Goal: Communication & Community: Ask a question

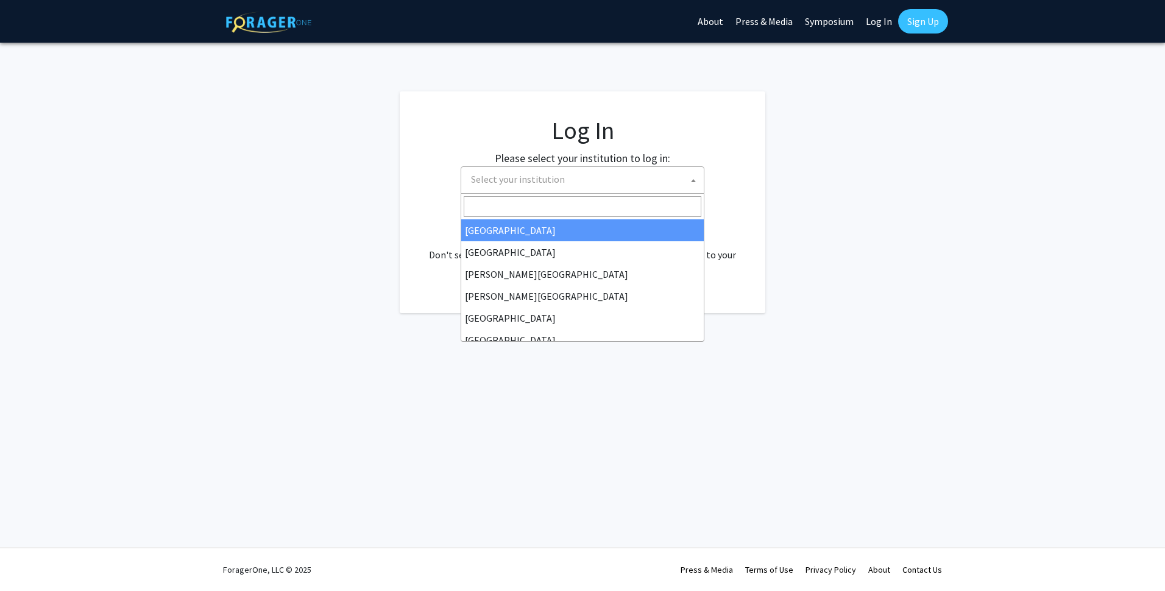
click at [576, 178] on span "Select your institution" at bounding box center [585, 179] width 238 height 25
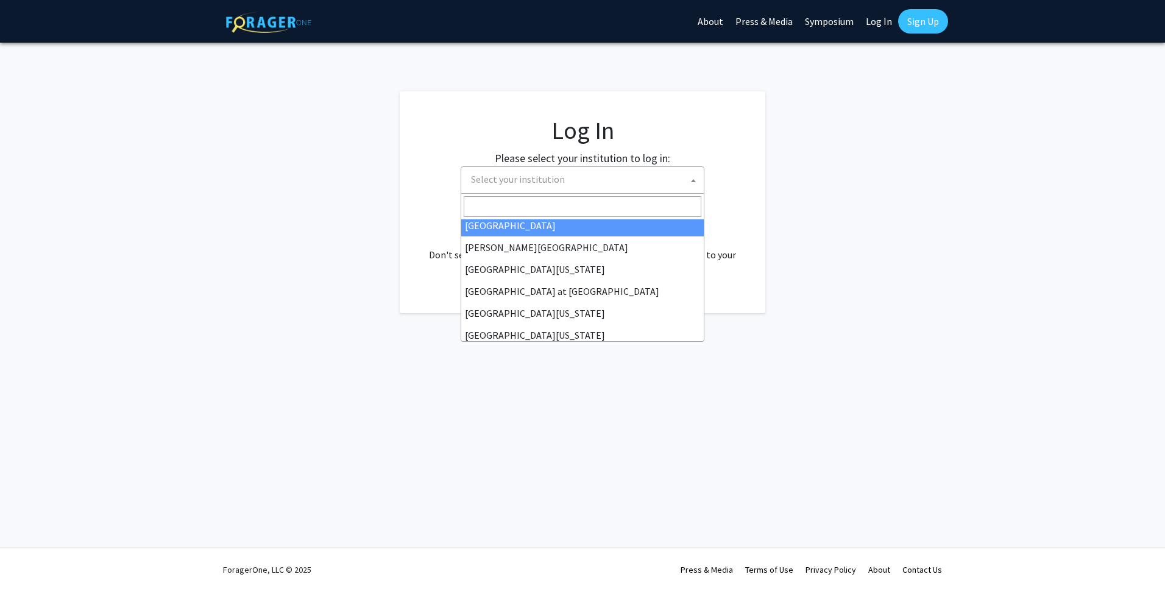
scroll to position [426, 0]
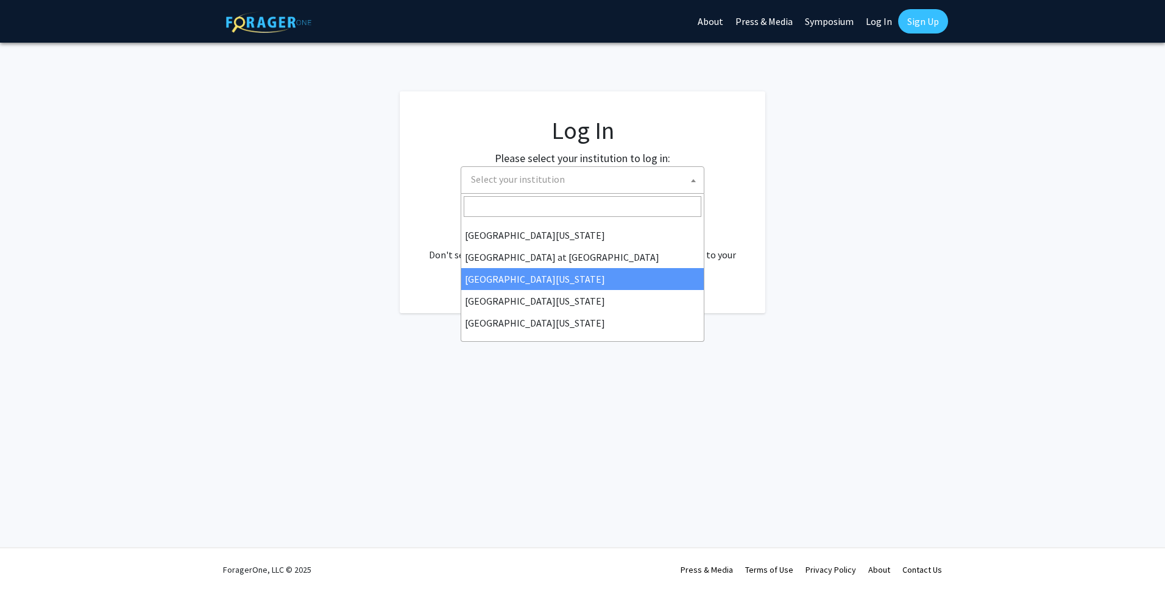
select select "13"
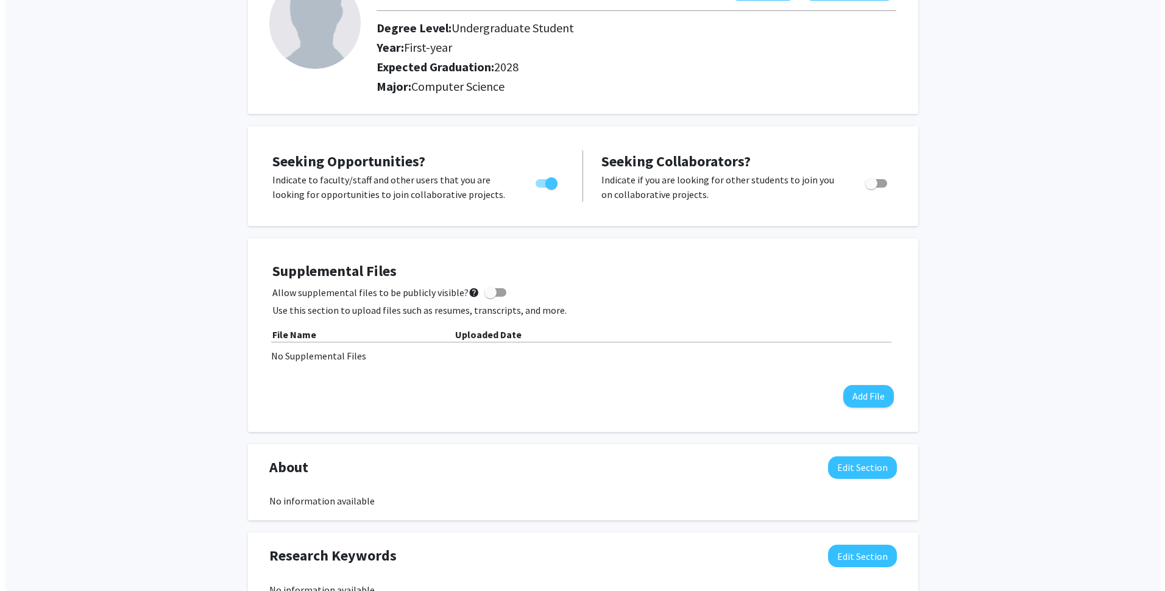
scroll to position [104, 0]
click at [861, 403] on button "Add File" at bounding box center [863, 395] width 51 height 23
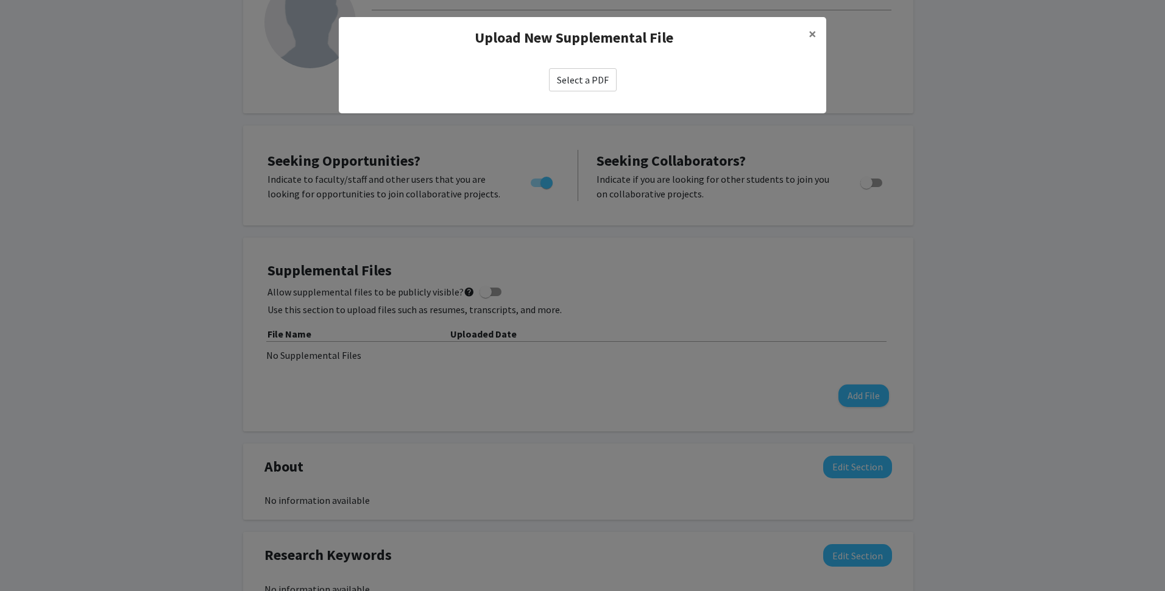
click at [597, 73] on label "Select a PDF" at bounding box center [583, 79] width 68 height 23
click at [0, 0] on input "Select a PDF" at bounding box center [0, 0] width 0 height 0
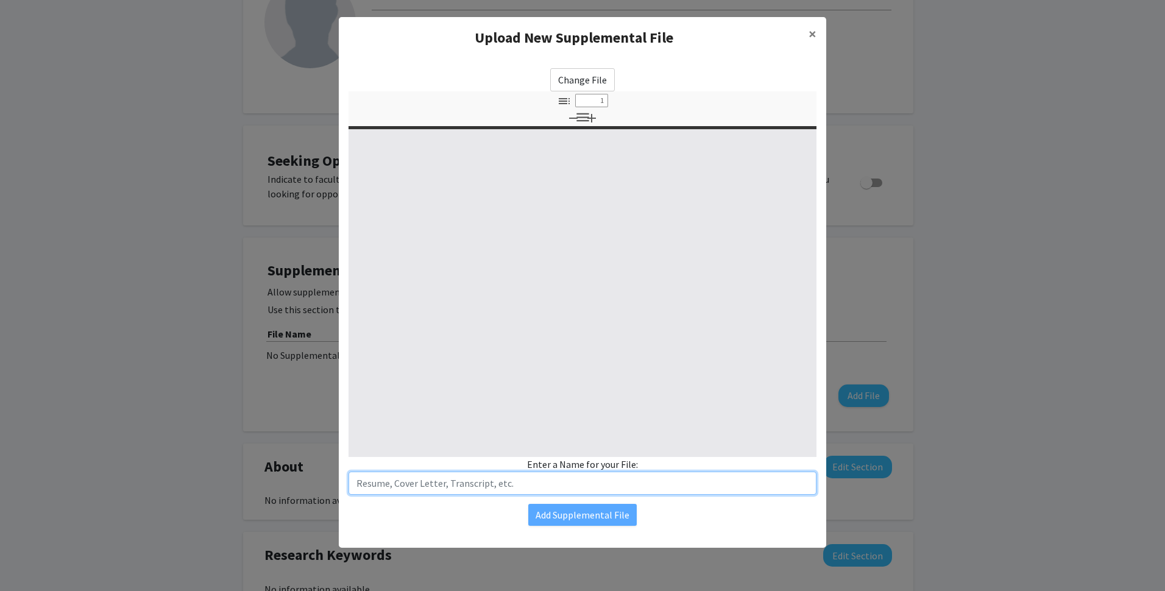
select select "custom"
click at [591, 476] on input "text" at bounding box center [582, 482] width 468 height 23
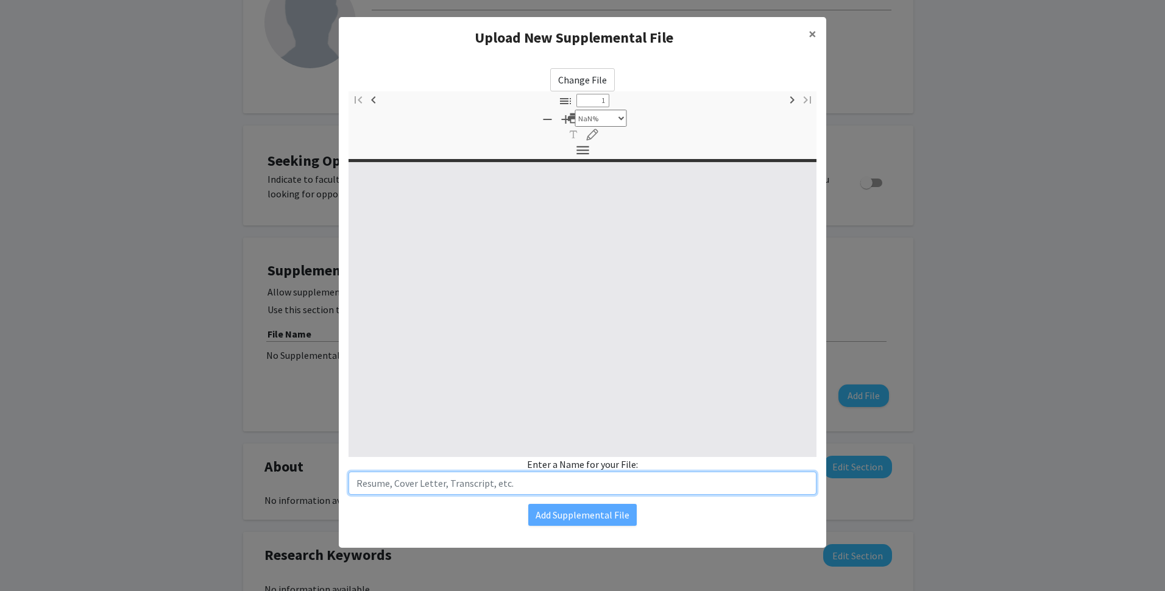
type input "0"
select select "custom"
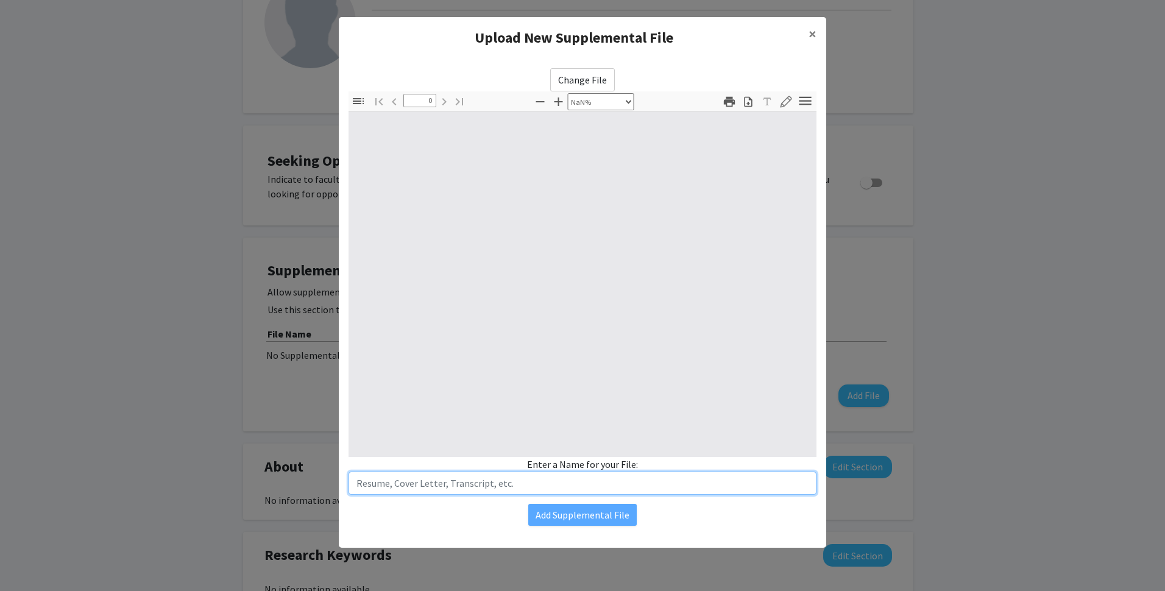
type input "1"
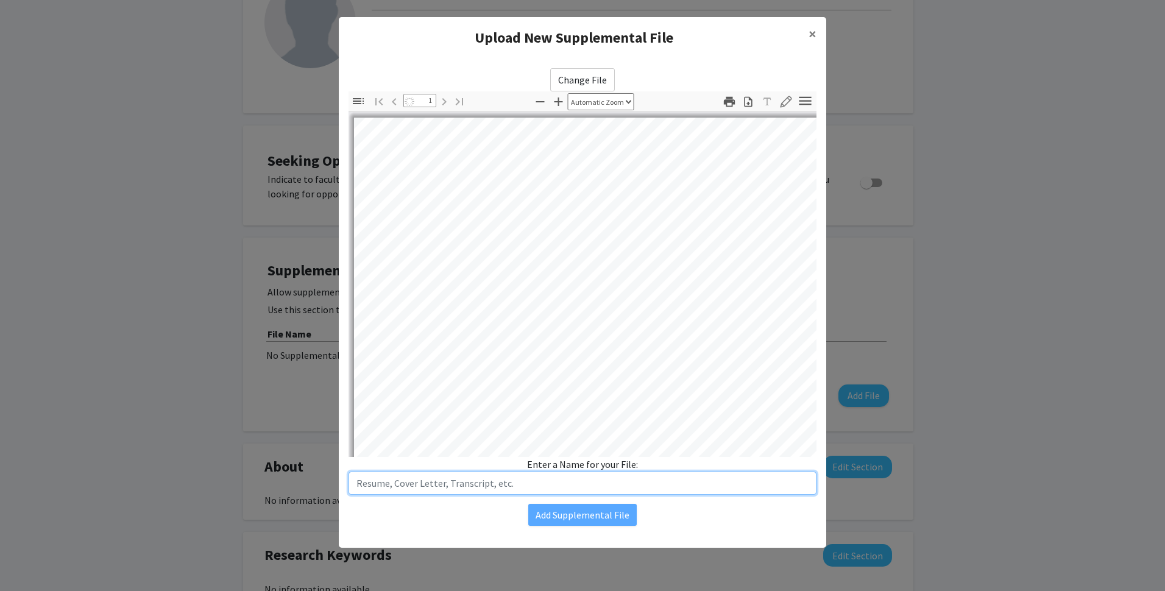
select select "auto"
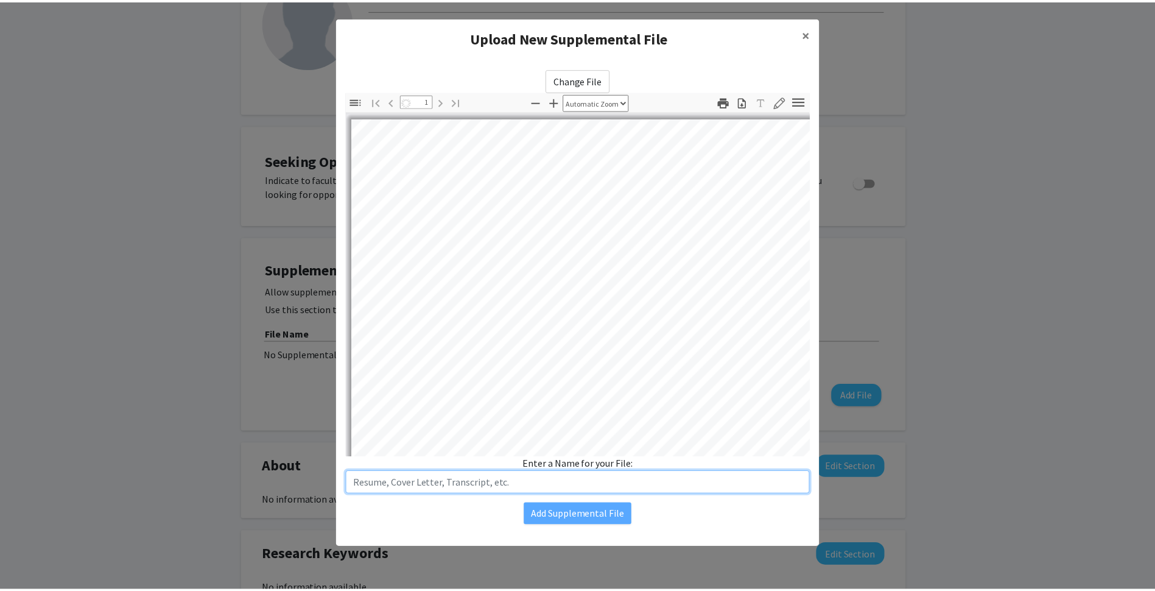
scroll to position [1, 0]
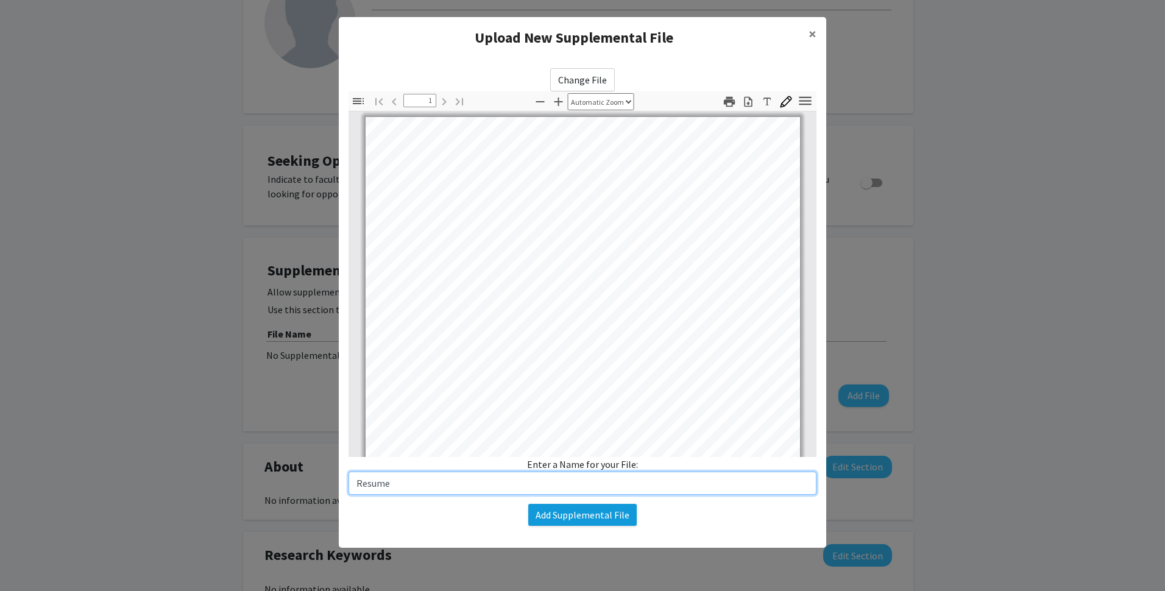
type input "Resume"
click at [565, 522] on button "Add Supplemental File" at bounding box center [582, 515] width 108 height 22
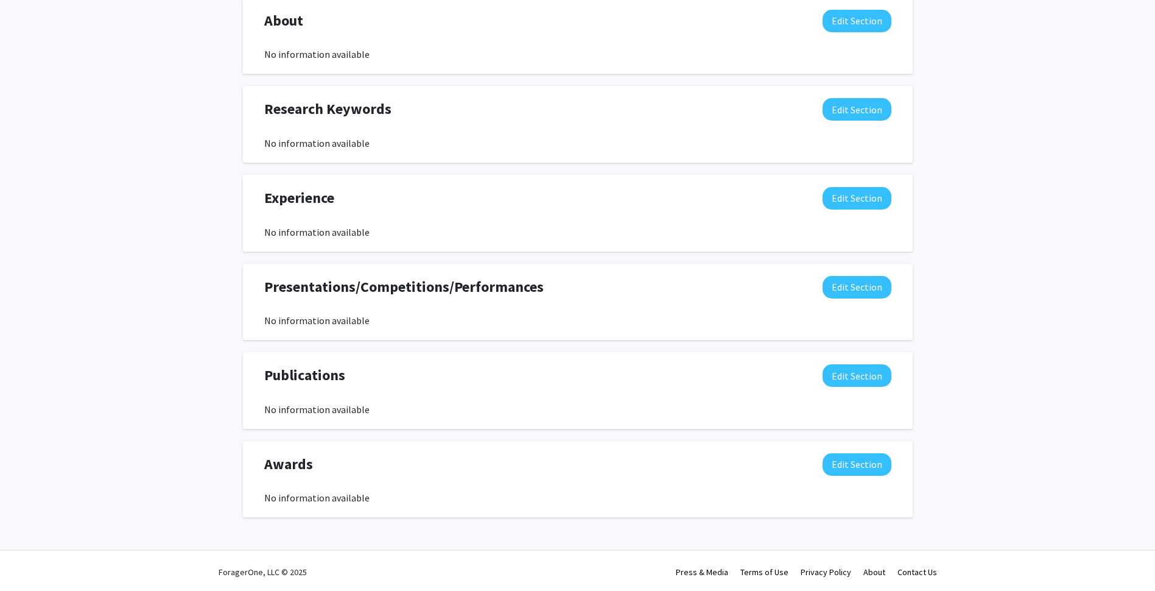
scroll to position [572, 0]
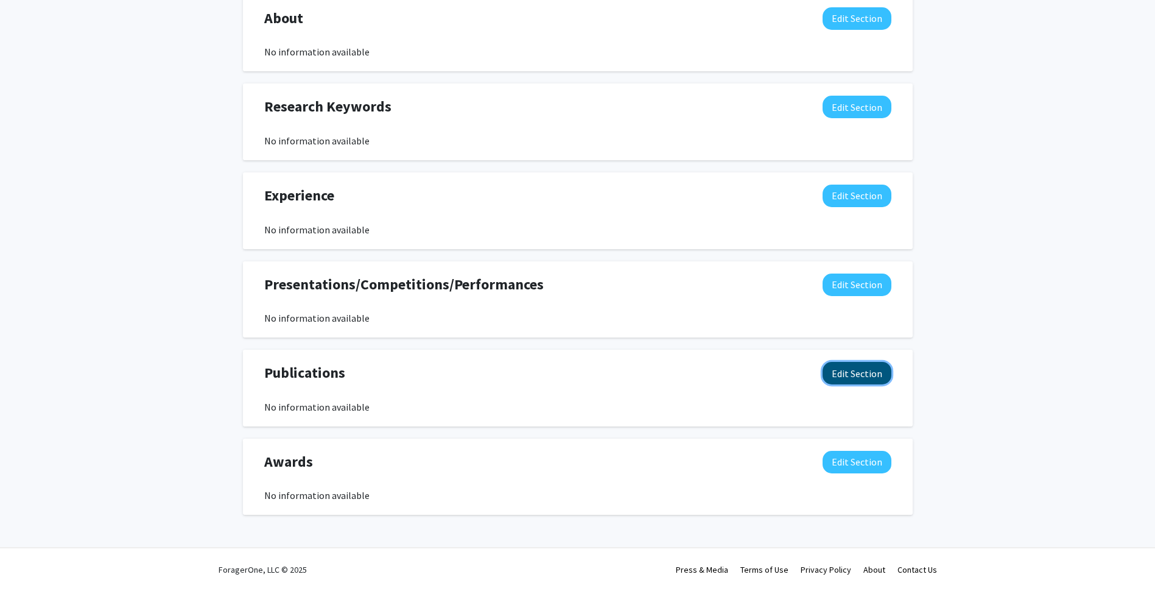
click at [839, 372] on button "Edit Section" at bounding box center [857, 373] width 69 height 23
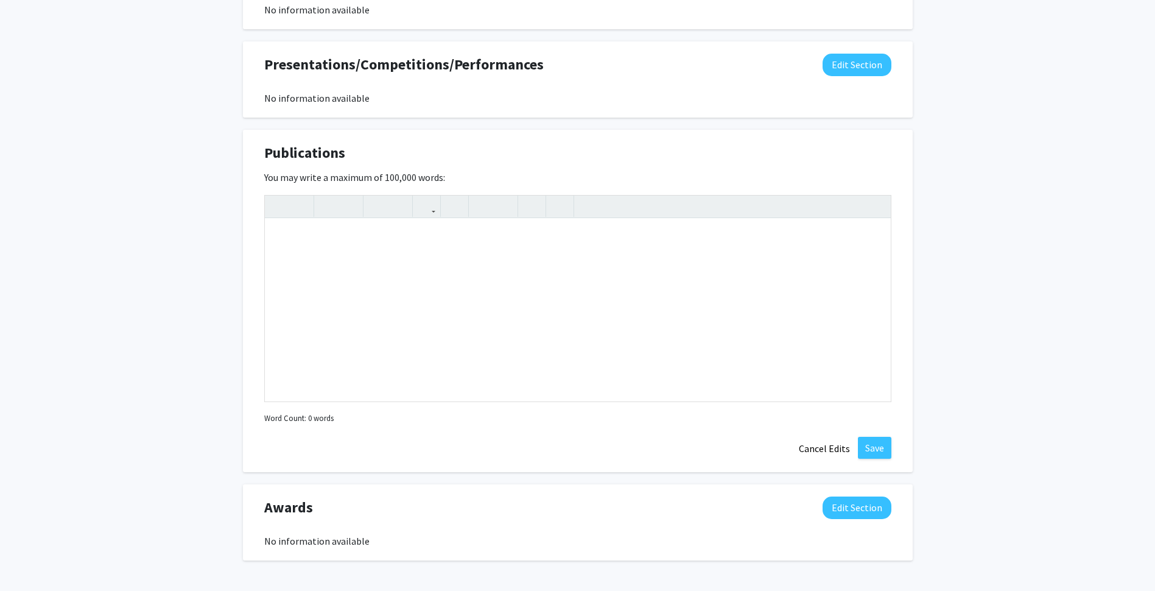
scroll to position [838, 0]
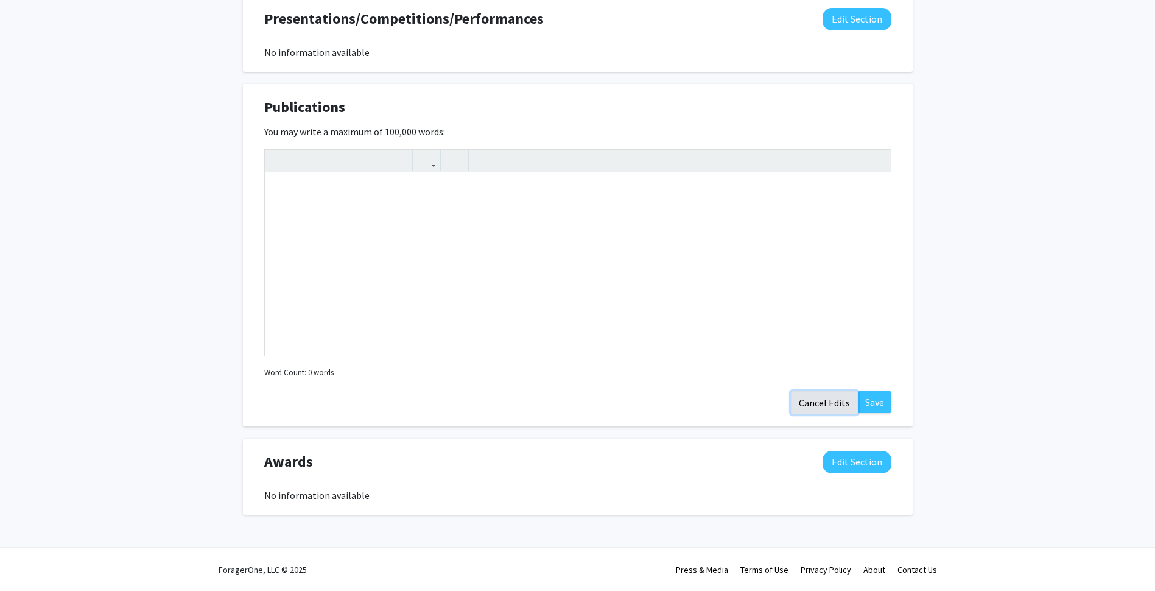
click at [818, 405] on button "Cancel Edits" at bounding box center [824, 402] width 67 height 23
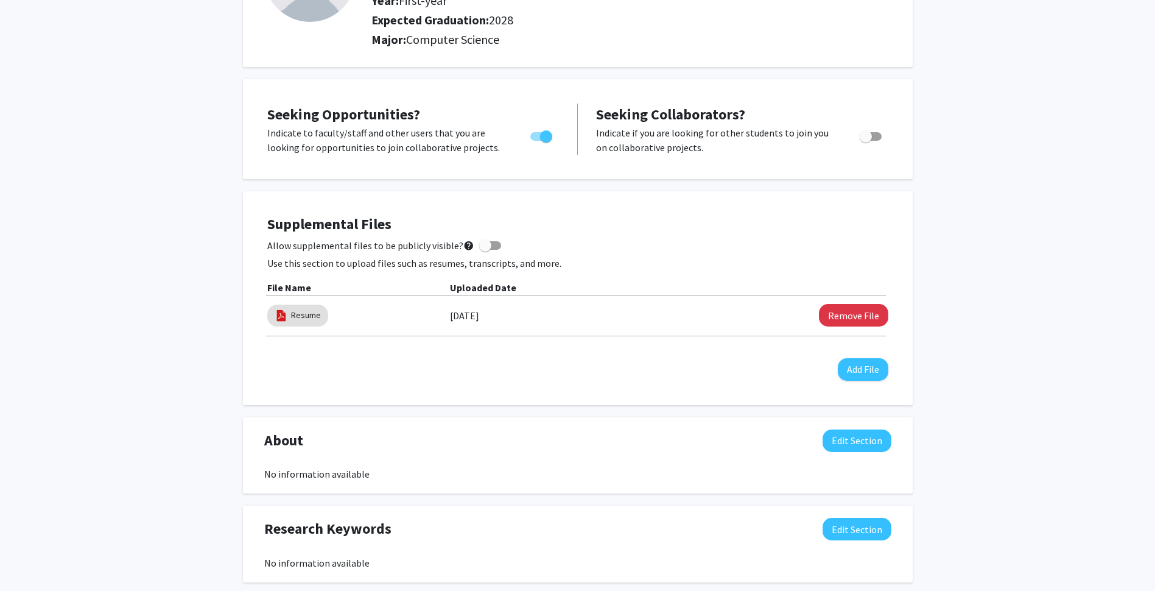
scroll to position [0, 0]
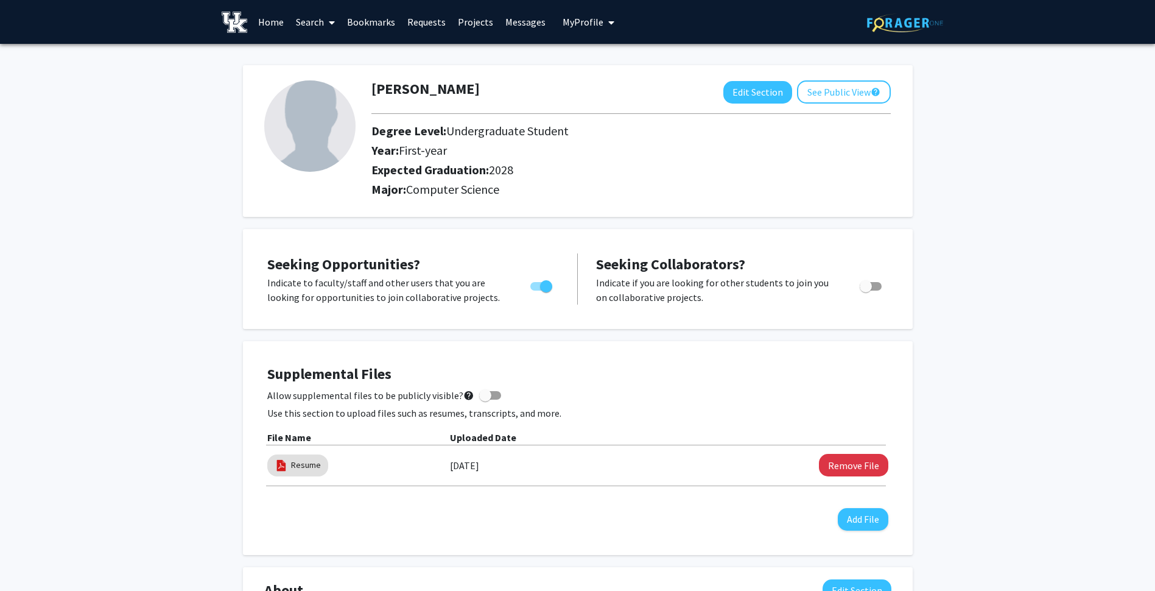
click at [328, 16] on span at bounding box center [329, 22] width 11 height 43
click at [329, 82] on span "Students" at bounding box center [327, 80] width 74 height 24
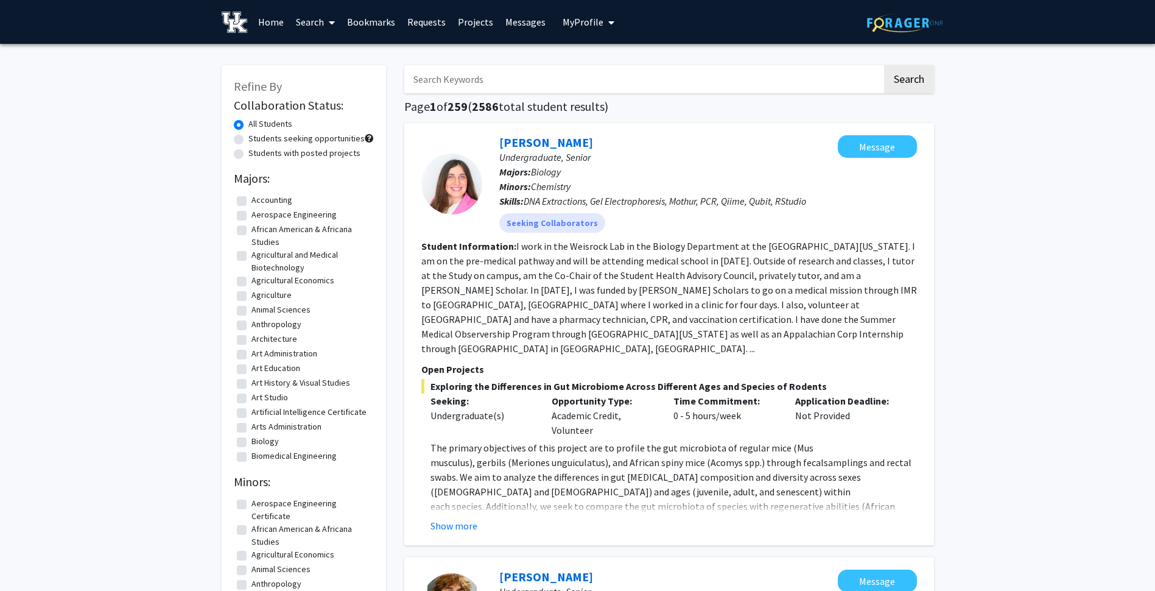
click at [314, 16] on link "Search" at bounding box center [315, 22] width 51 height 43
click at [325, 55] on span "Faculty/Staff" at bounding box center [335, 56] width 90 height 24
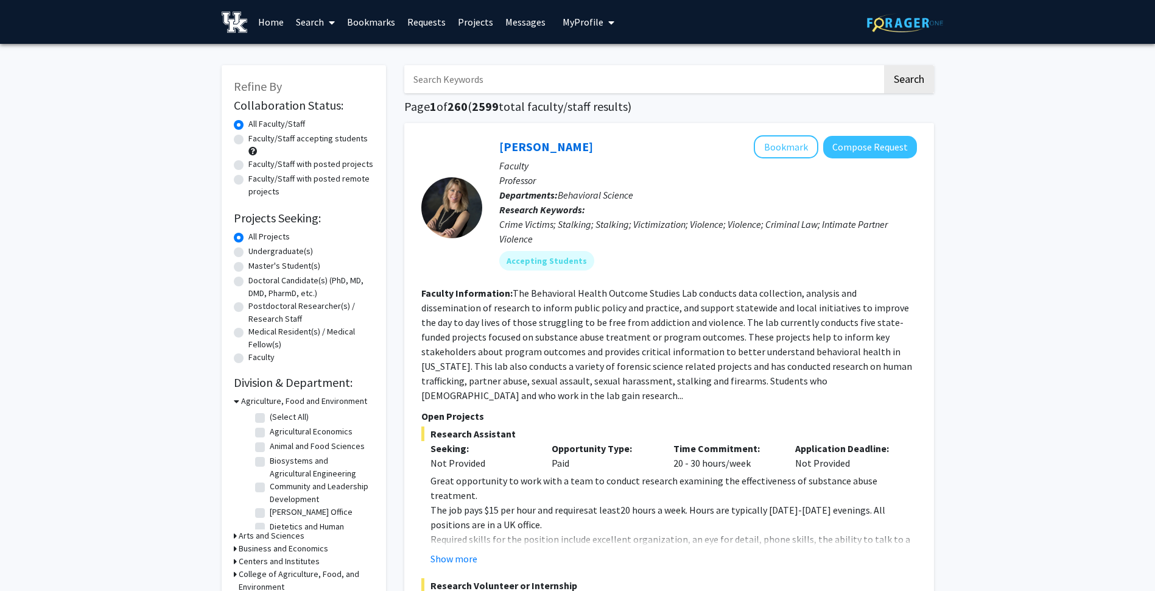
click at [287, 249] on label "Undergraduate(s)" at bounding box center [281, 251] width 65 height 13
click at [256, 249] on input "Undergraduate(s)" at bounding box center [253, 249] width 8 height 8
radio input "true"
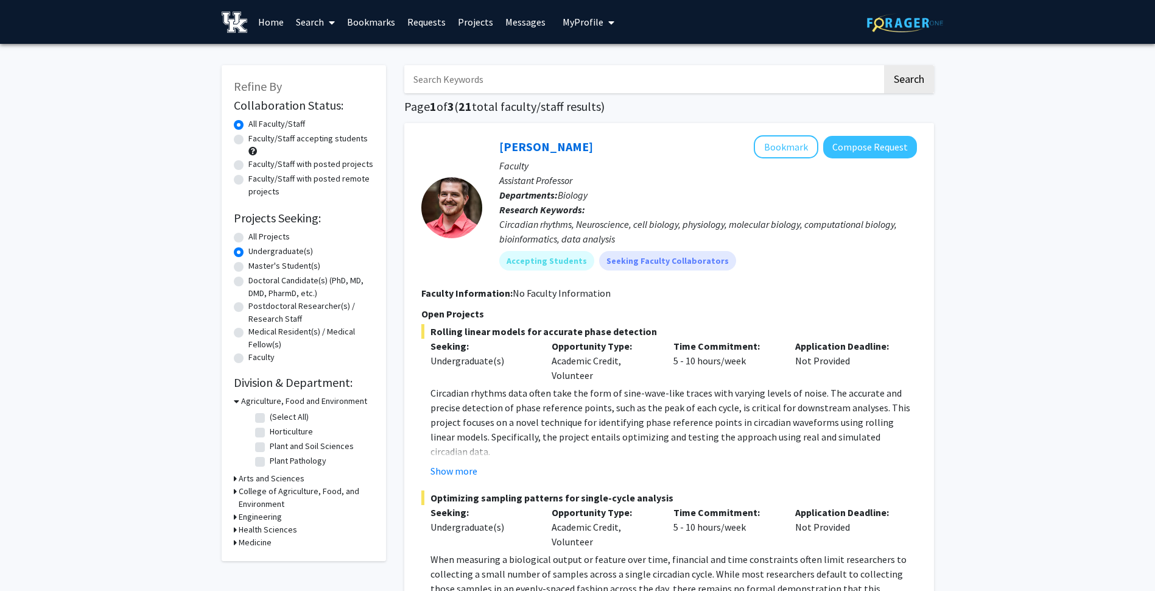
click at [249, 135] on label "Faculty/Staff accepting students" at bounding box center [308, 138] width 119 height 13
click at [249, 135] on input "Faculty/Staff accepting students" at bounding box center [253, 136] width 8 height 8
radio input "true"
click at [236, 515] on icon at bounding box center [235, 516] width 3 height 13
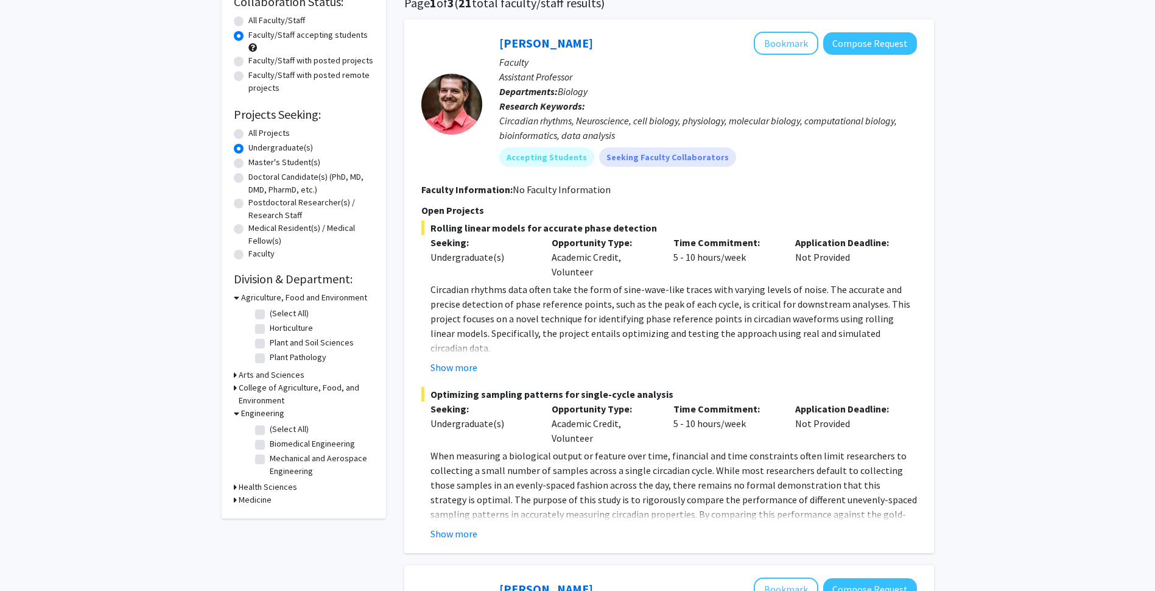
scroll to position [104, 0]
click at [236, 299] on icon at bounding box center [236, 297] width 5 height 13
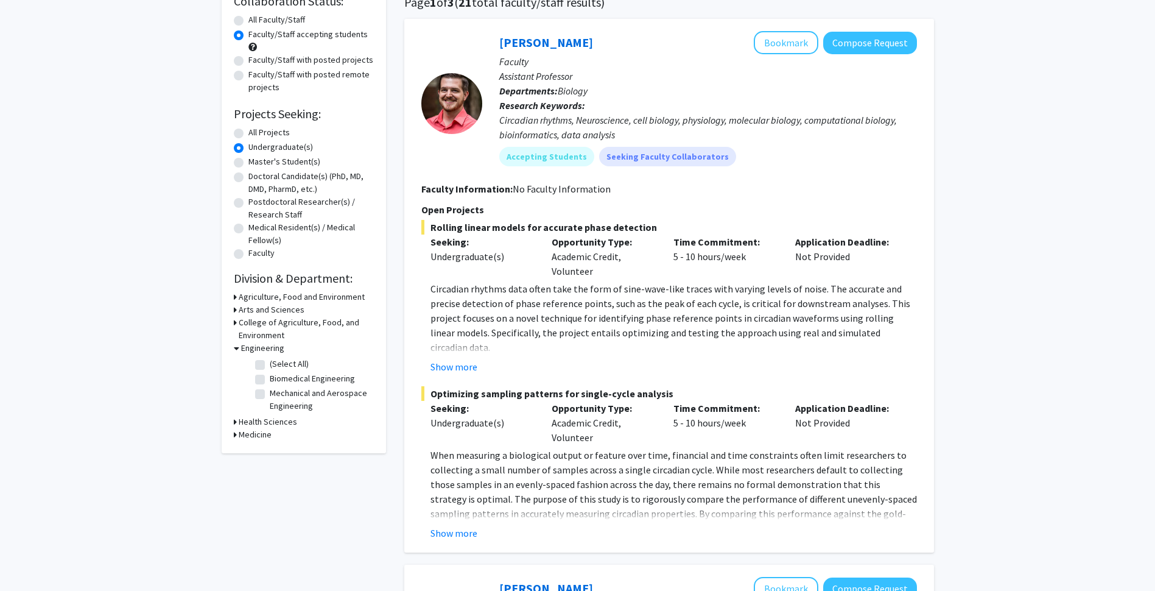
click at [274, 363] on label "(Select All)" at bounding box center [289, 364] width 39 height 13
click at [274, 363] on input "(Select All)" at bounding box center [274, 362] width 8 height 8
checkbox input "true"
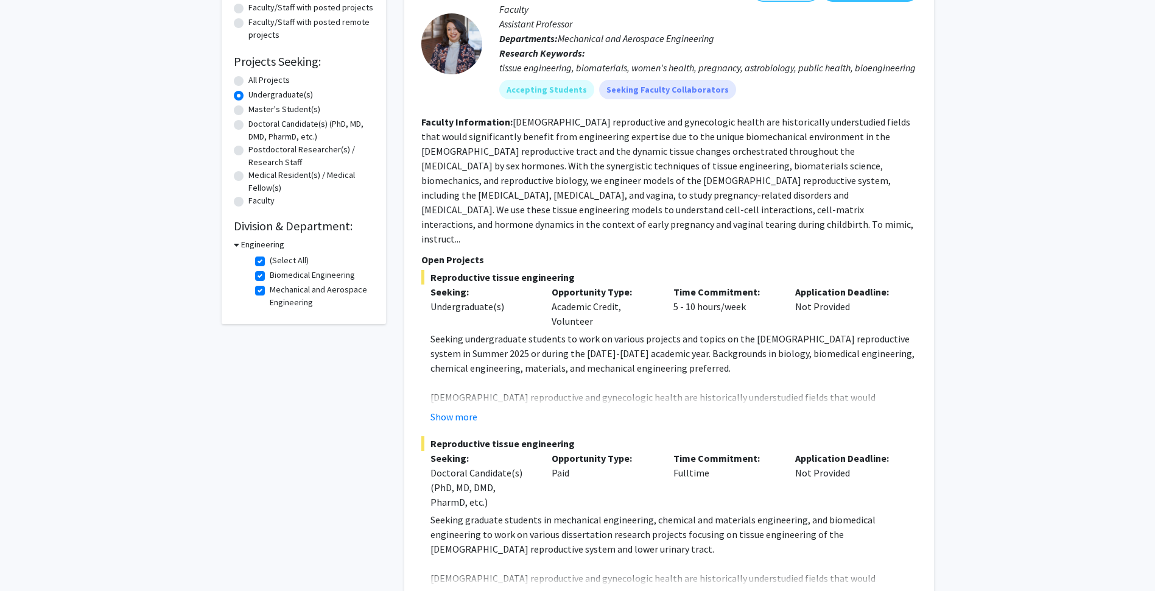
scroll to position [157, 0]
click at [453, 409] on button "Show more" at bounding box center [454, 416] width 47 height 15
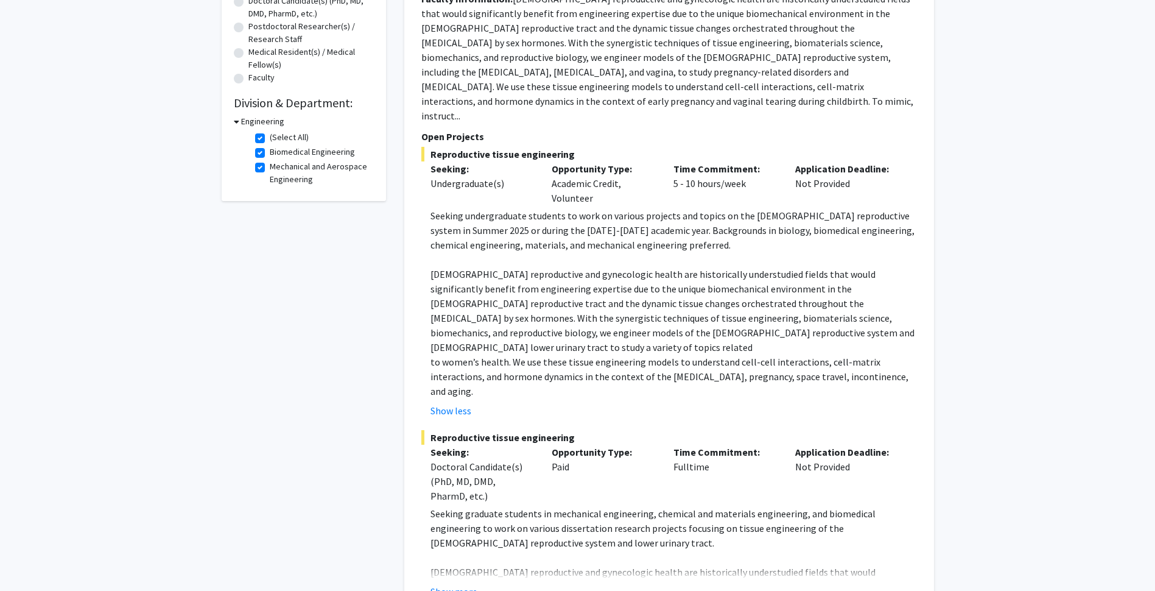
scroll to position [280, 0]
click at [459, 584] on button "Show more" at bounding box center [454, 591] width 47 height 15
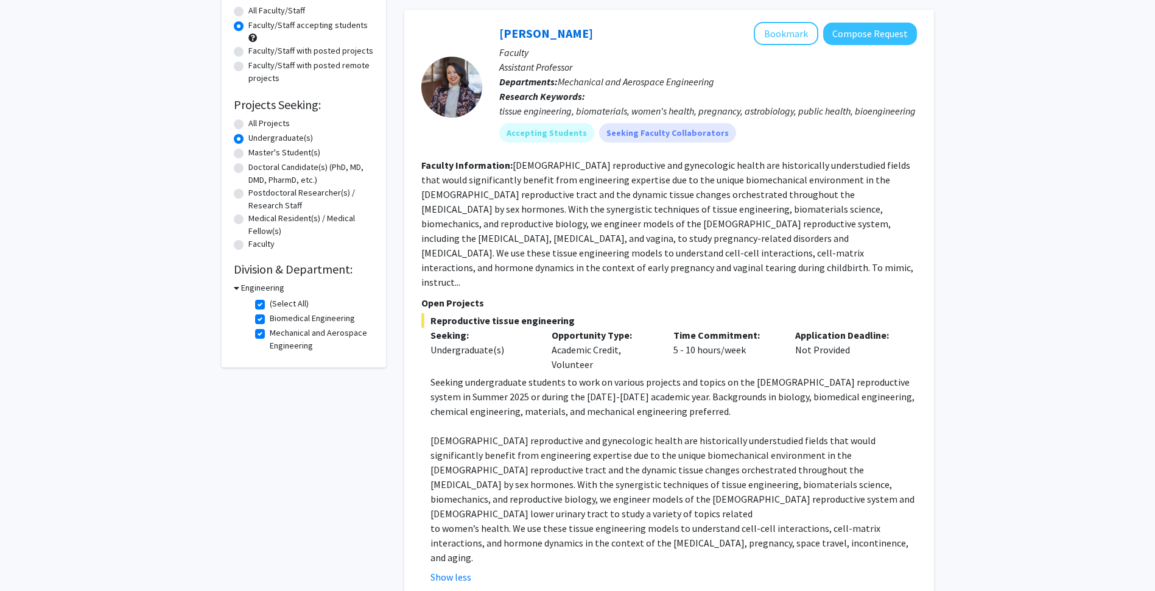
scroll to position [112, 0]
click at [270, 307] on label "(Select All)" at bounding box center [289, 304] width 39 height 13
click at [270, 306] on input "(Select All)" at bounding box center [274, 302] width 8 height 8
checkbox input "false"
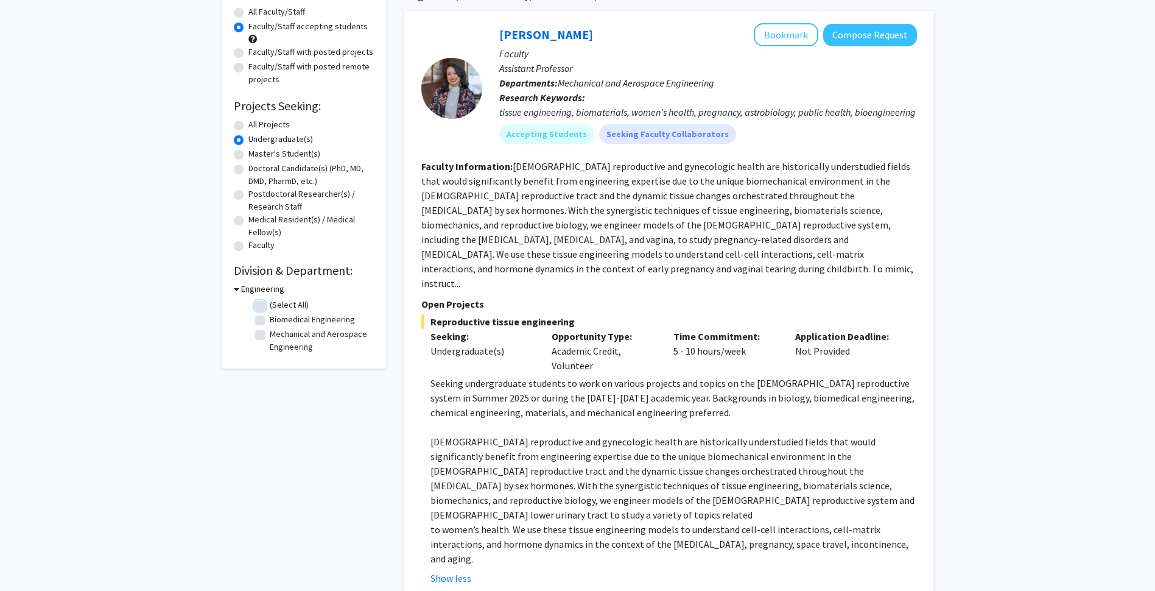
checkbox input "false"
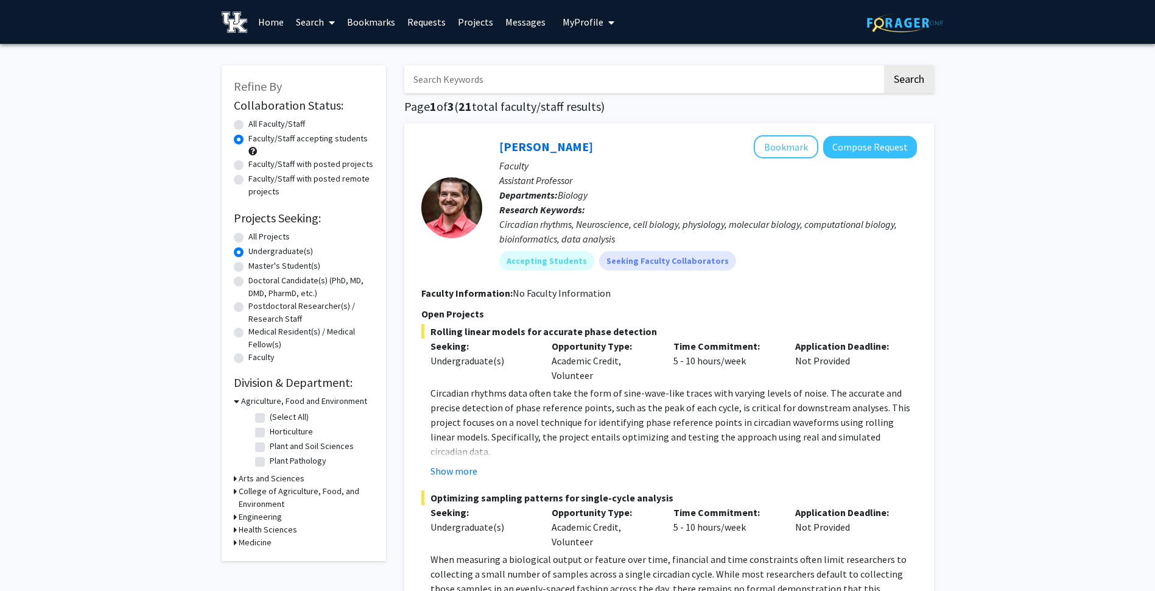
click at [234, 480] on icon at bounding box center [235, 478] width 3 height 13
click at [249, 241] on label "All Projects" at bounding box center [269, 236] width 41 height 13
click at [249, 238] on input "All Projects" at bounding box center [253, 234] width 8 height 8
radio input "true"
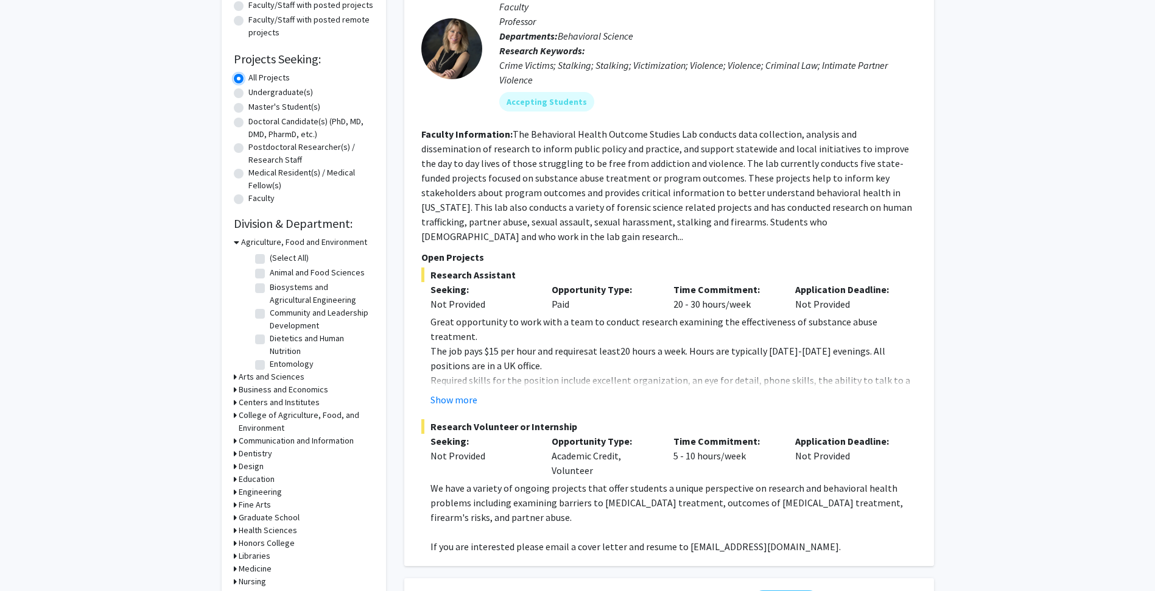
scroll to position [170, 0]
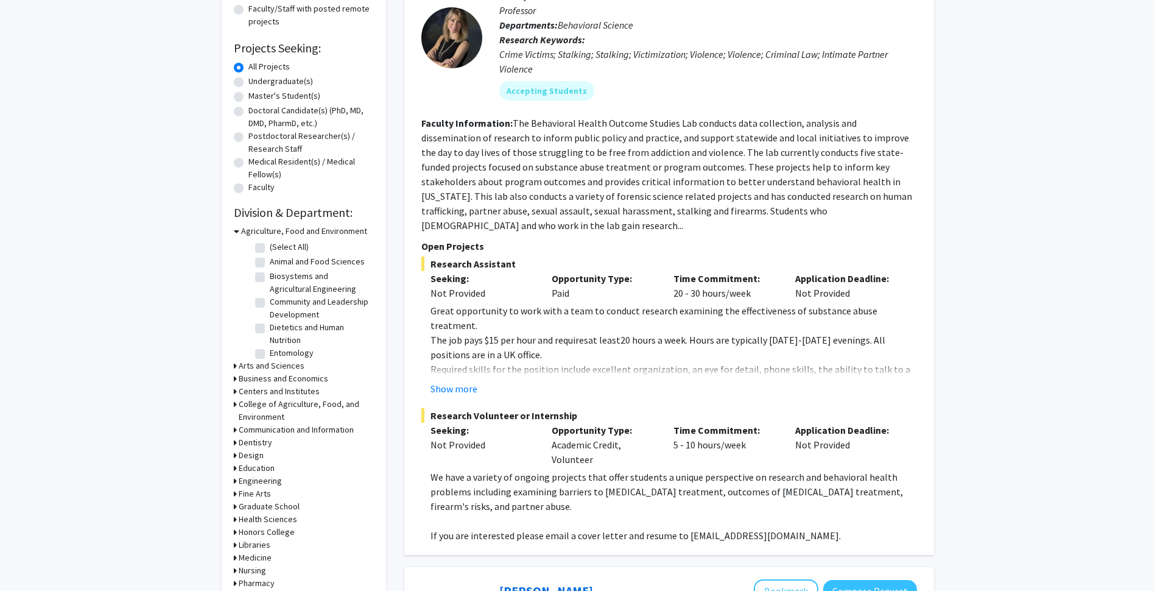
click at [236, 481] on icon at bounding box center [235, 480] width 3 height 13
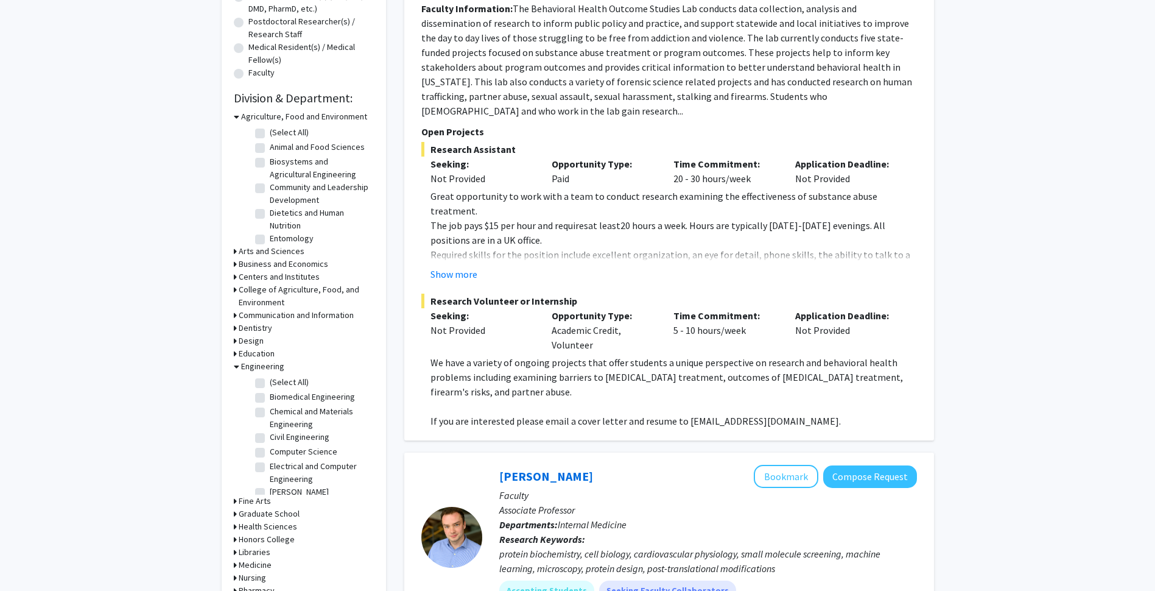
scroll to position [306, 0]
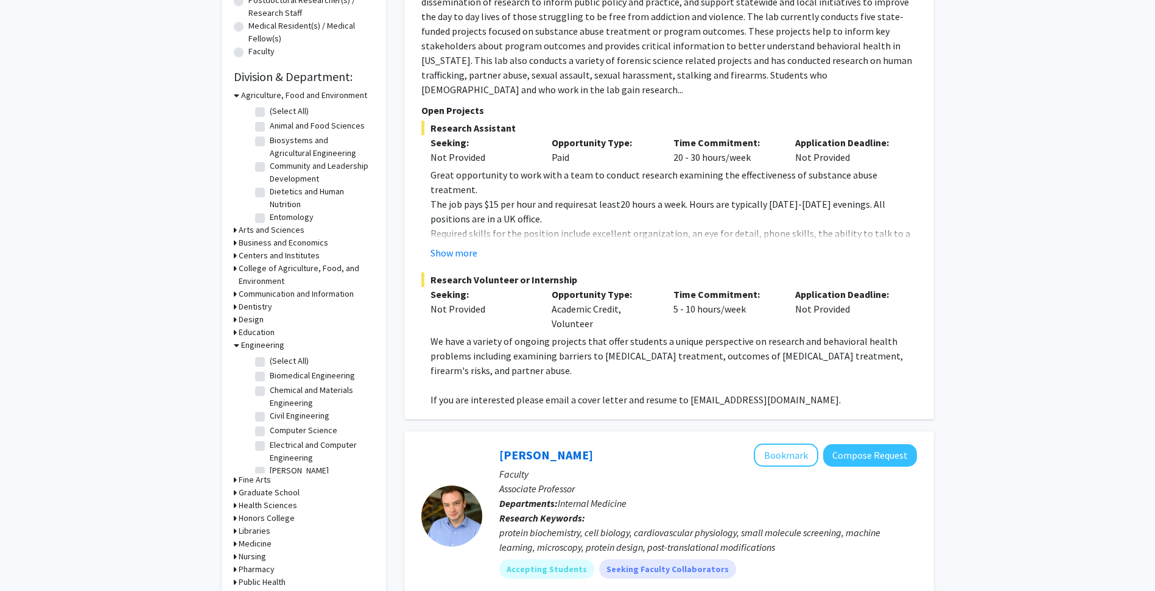
click at [270, 430] on label "Computer Science" at bounding box center [304, 430] width 68 height 13
click at [270, 430] on input "Computer Science" at bounding box center [274, 428] width 8 height 8
checkbox input "true"
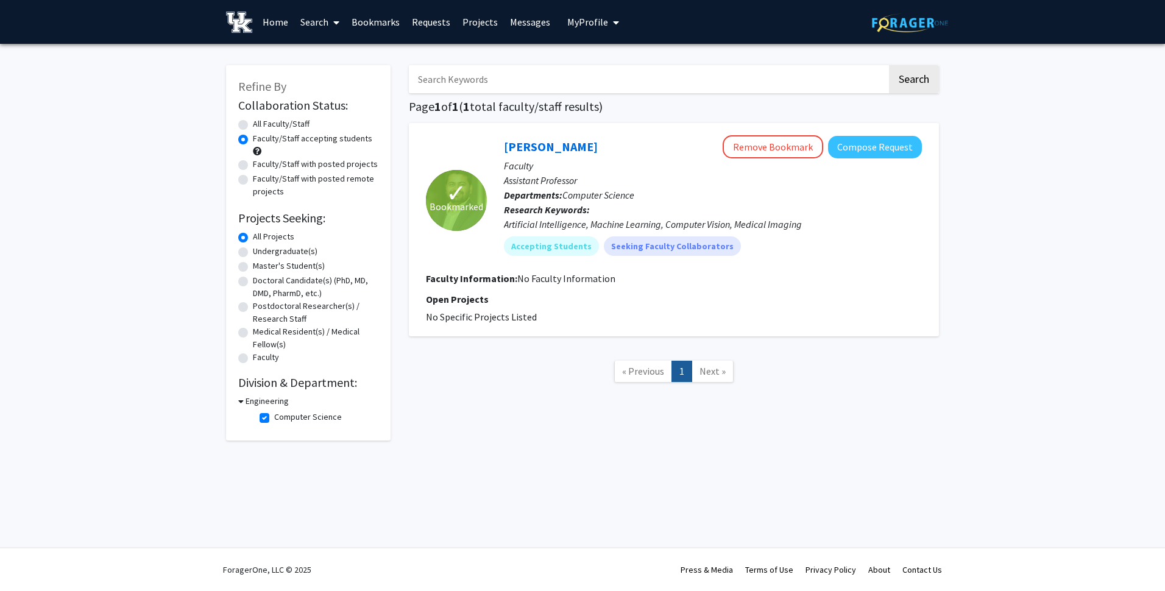
click at [518, 169] on p "Faculty" at bounding box center [713, 165] width 418 height 15
click at [594, 147] on link "[PERSON_NAME]" at bounding box center [551, 146] width 94 height 15
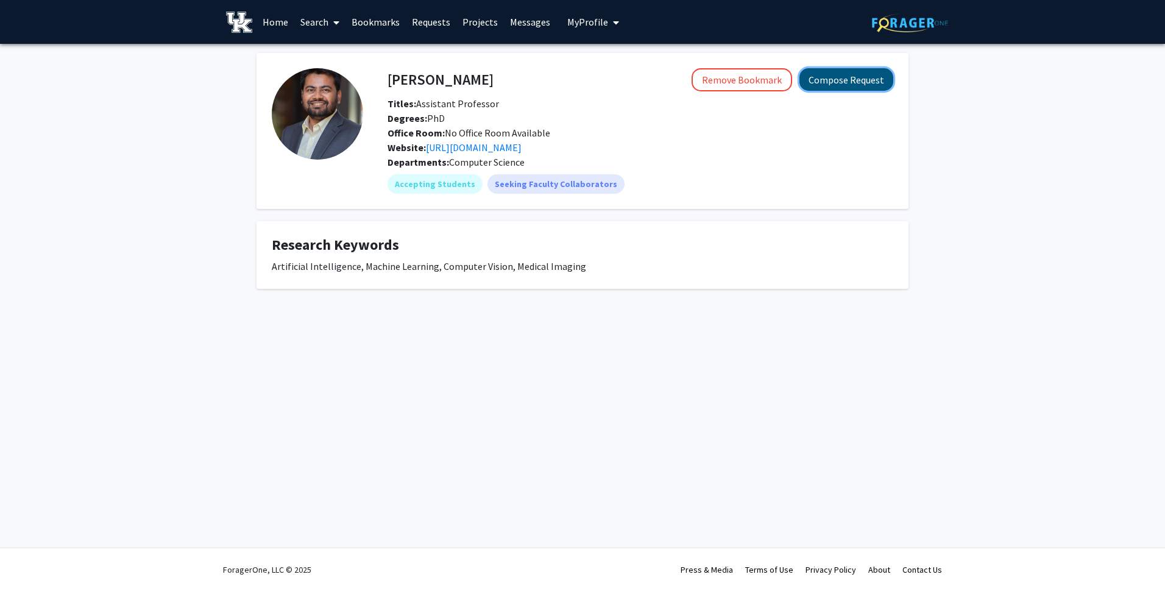
click at [871, 74] on button "Compose Request" at bounding box center [846, 79] width 94 height 23
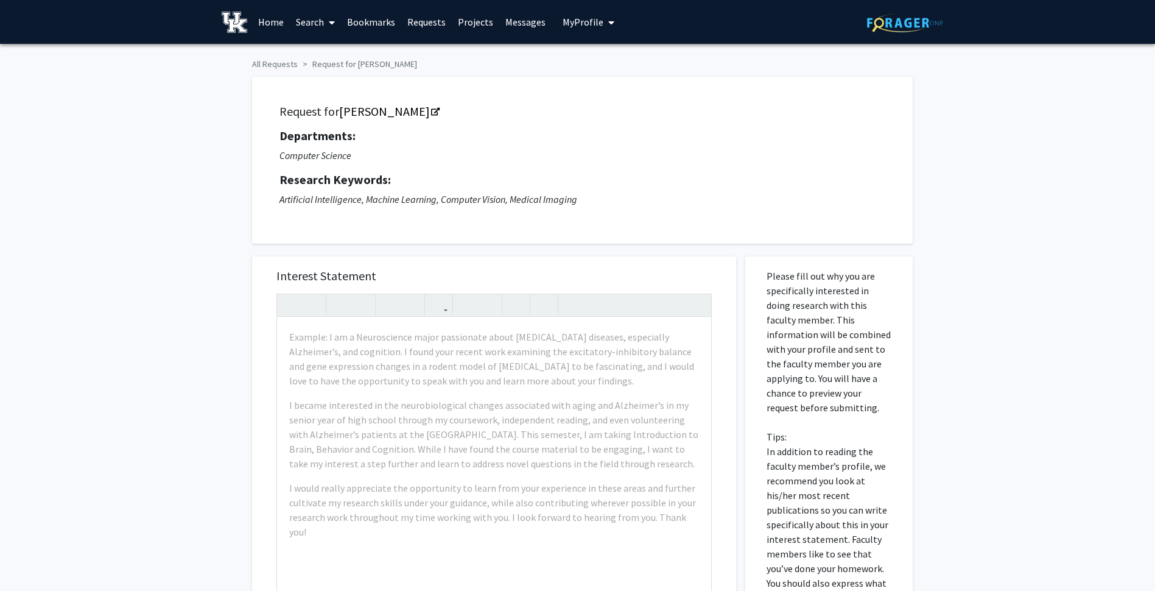
click at [323, 16] on link "Search" at bounding box center [315, 22] width 51 height 43
click at [474, 15] on link "Projects" at bounding box center [476, 22] width 48 height 43
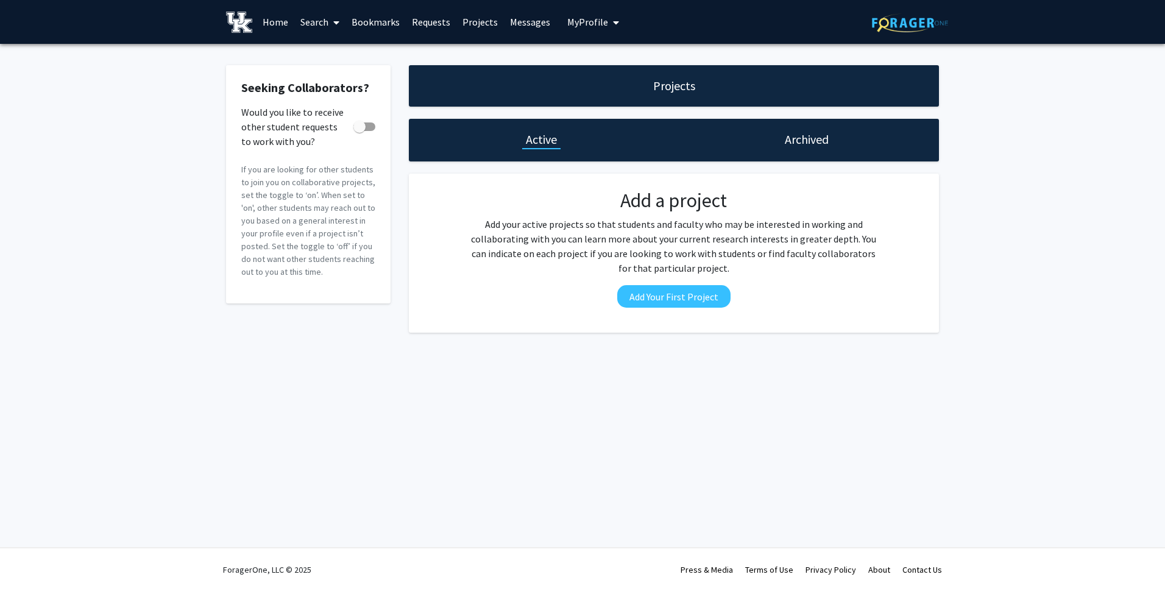
click at [269, 19] on link "Home" at bounding box center [275, 22] width 38 height 43
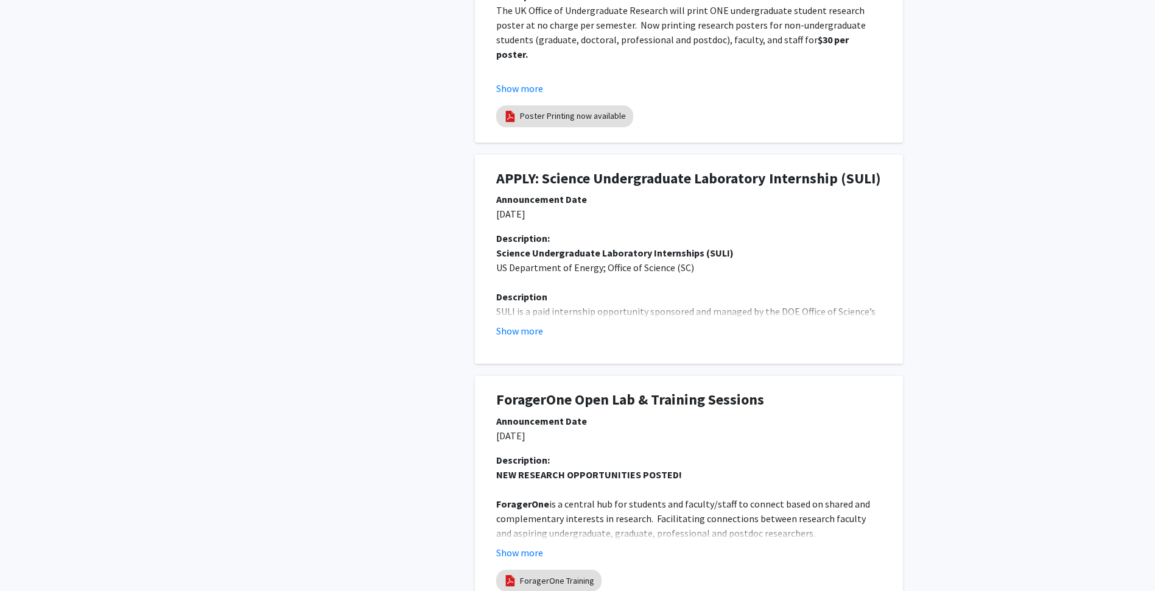
scroll to position [595, 0]
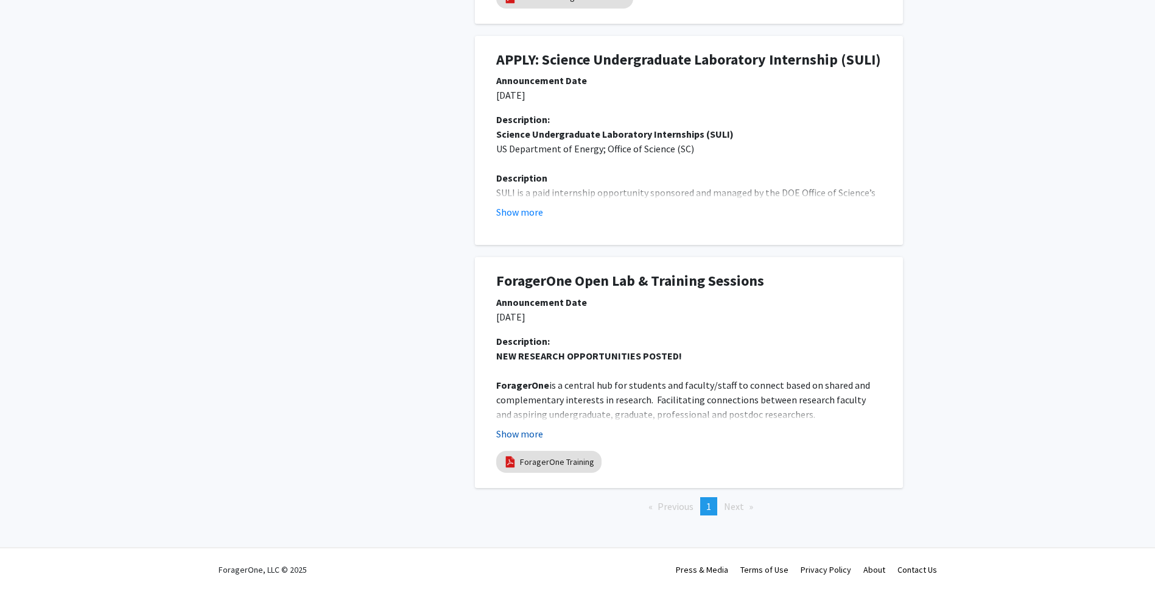
click at [524, 435] on button "Show more" at bounding box center [519, 433] width 47 height 15
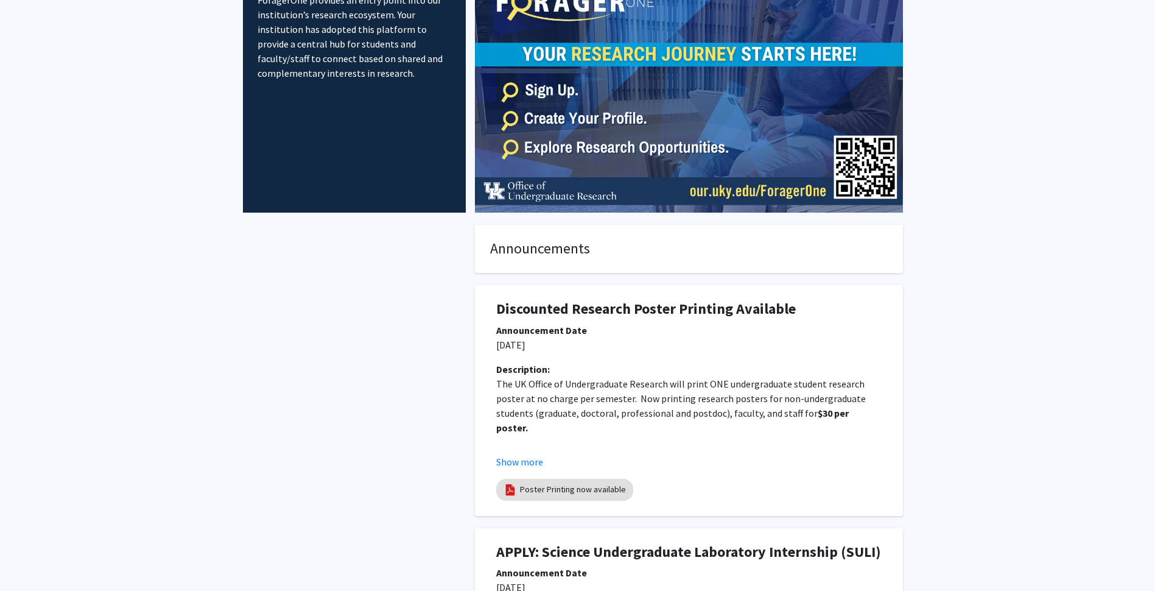
scroll to position [0, 0]
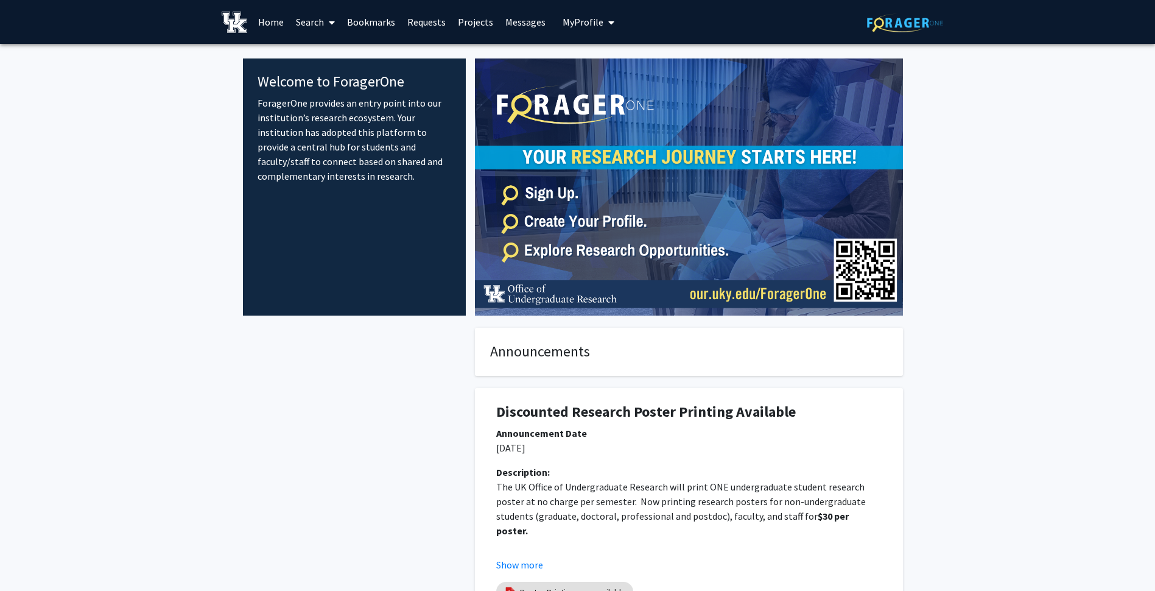
click at [319, 25] on link "Search" at bounding box center [315, 22] width 51 height 43
click at [352, 48] on span "Faculty/Staff" at bounding box center [335, 56] width 90 height 24
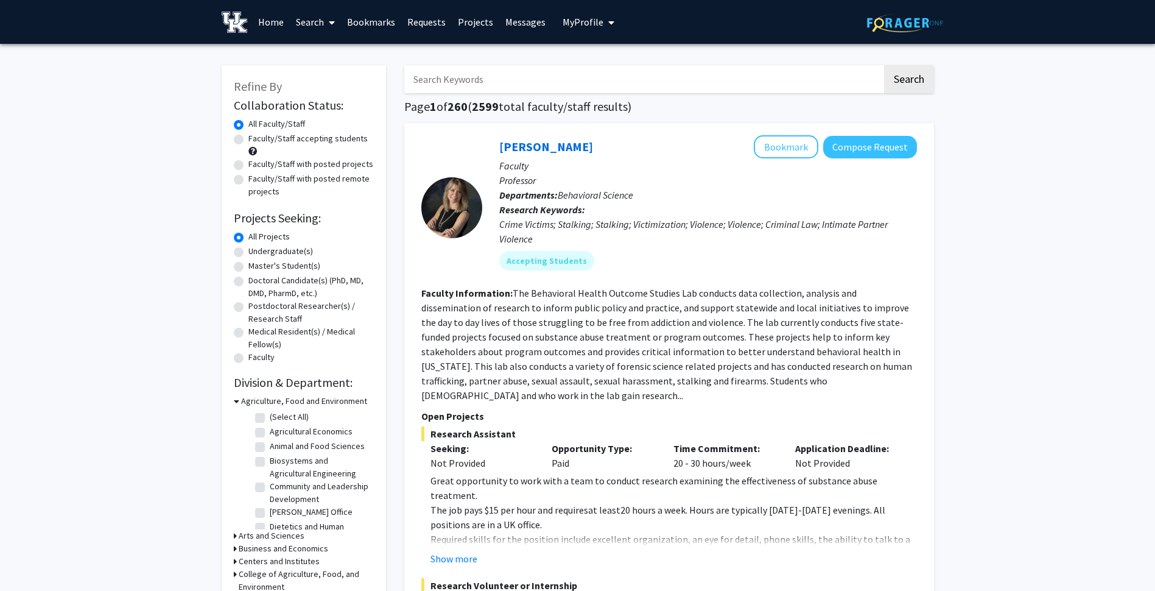
click at [245, 398] on h3 "Agriculture, Food and Environment" at bounding box center [304, 401] width 126 height 13
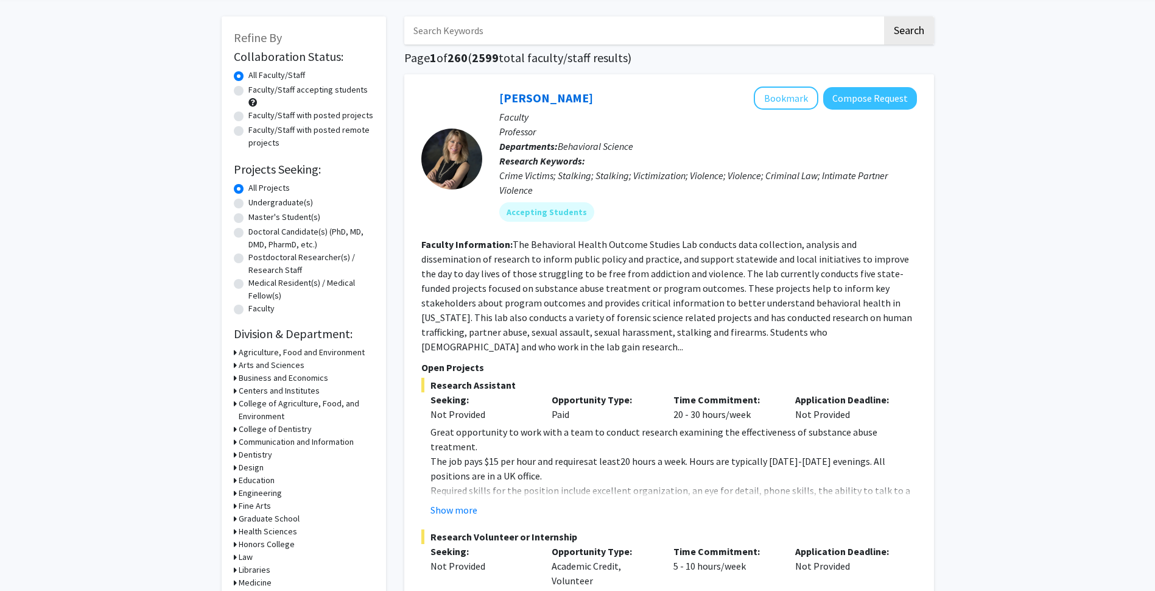
scroll to position [49, 0]
click at [242, 492] on h3 "Engineering" at bounding box center [260, 492] width 43 height 13
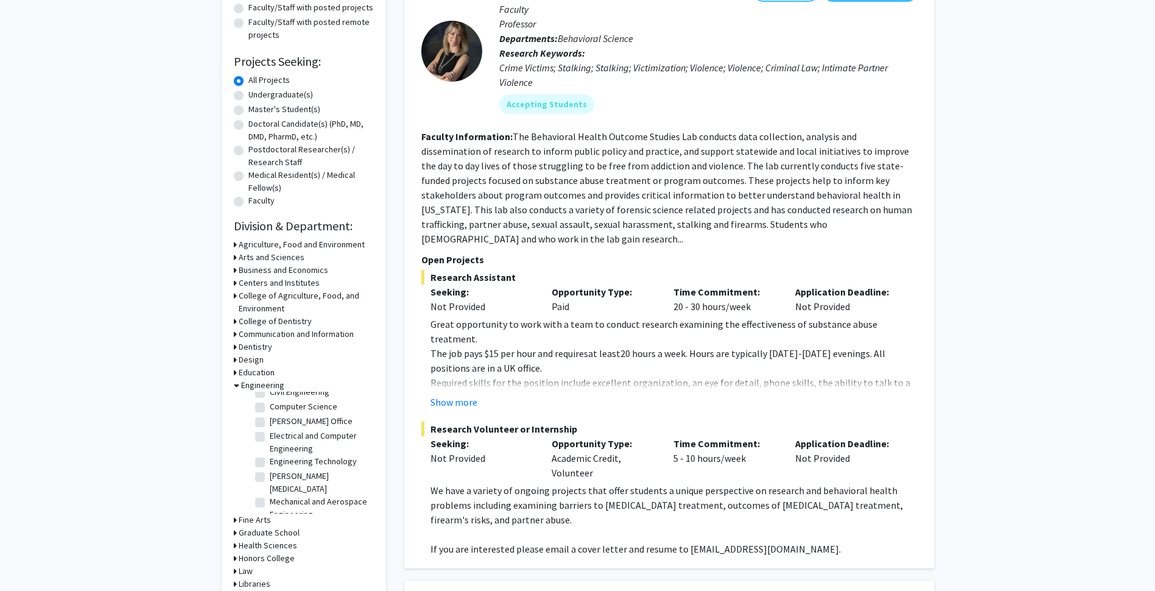
scroll to position [0, 0]
click at [270, 403] on label "(Select All)" at bounding box center [289, 401] width 39 height 13
click at [270, 403] on input "(Select All)" at bounding box center [274, 399] width 8 height 8
checkbox input "true"
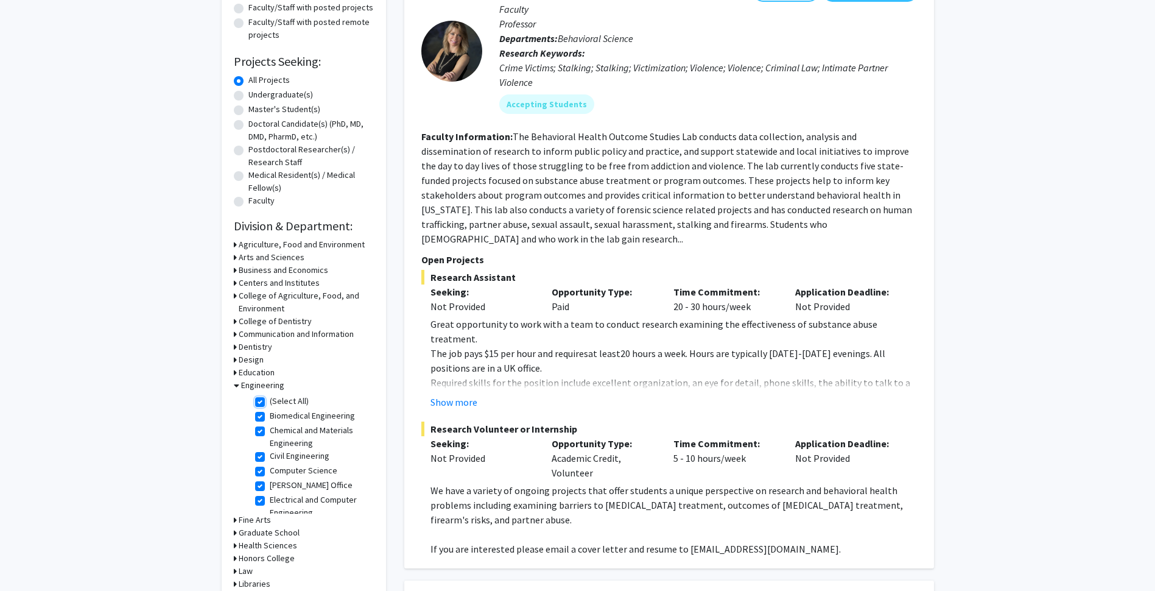
checkbox input "true"
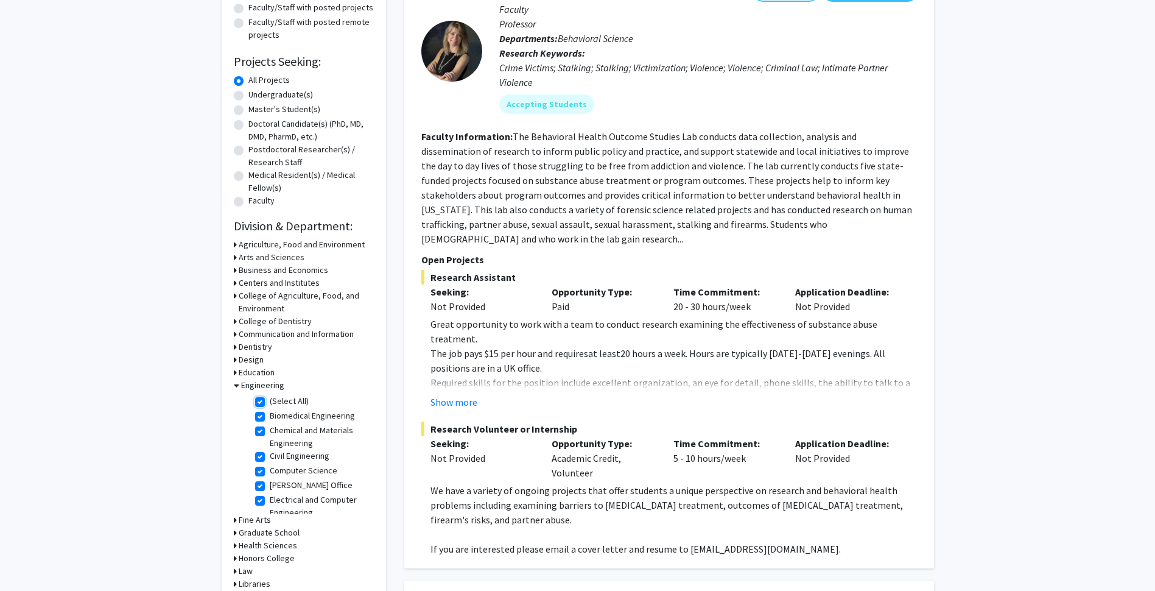
checkbox input "true"
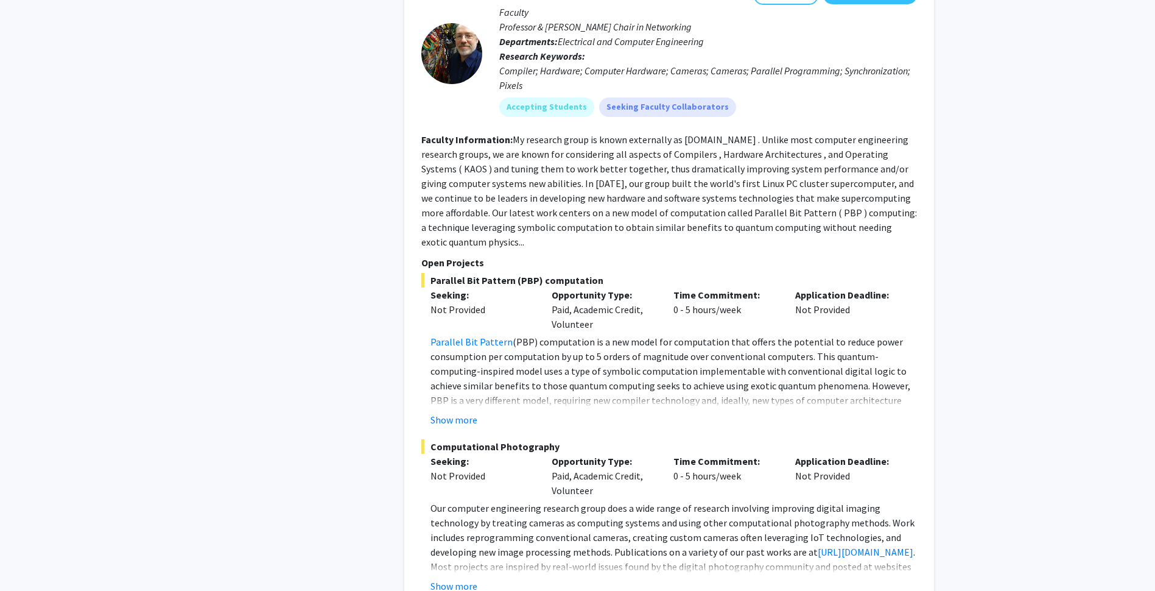
scroll to position [1935, 0]
click at [442, 578] on button "Show more" at bounding box center [454, 585] width 47 height 15
click at [453, 412] on button "Show more" at bounding box center [454, 419] width 47 height 15
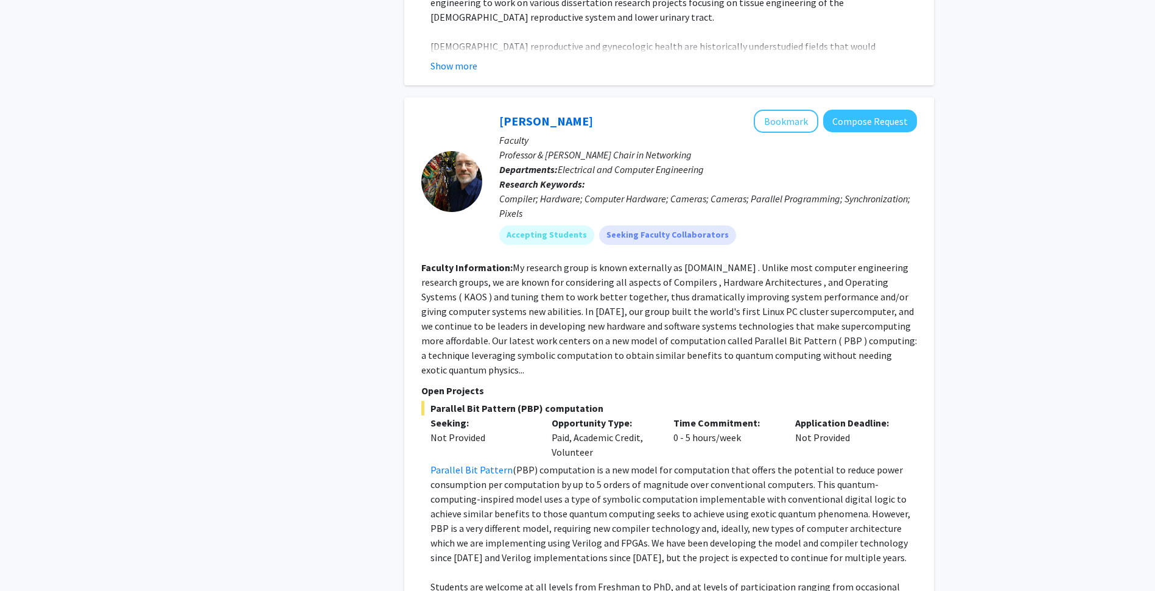
scroll to position [1790, 0]
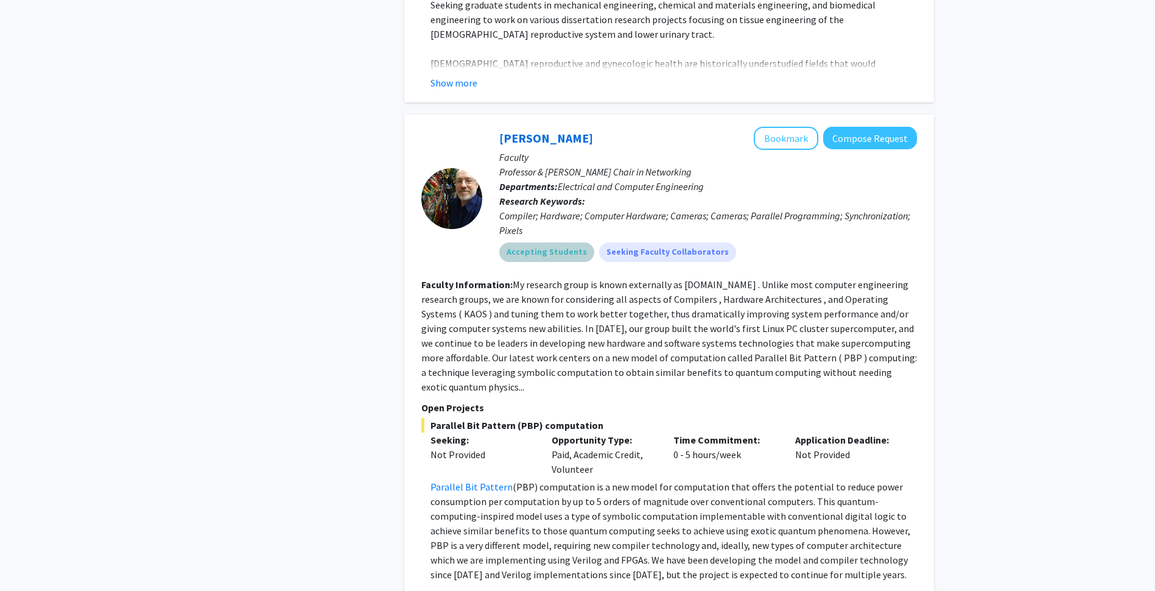
click at [896, 240] on div "Accepting Students Seeking Faculty Collaborators" at bounding box center [708, 252] width 423 height 24
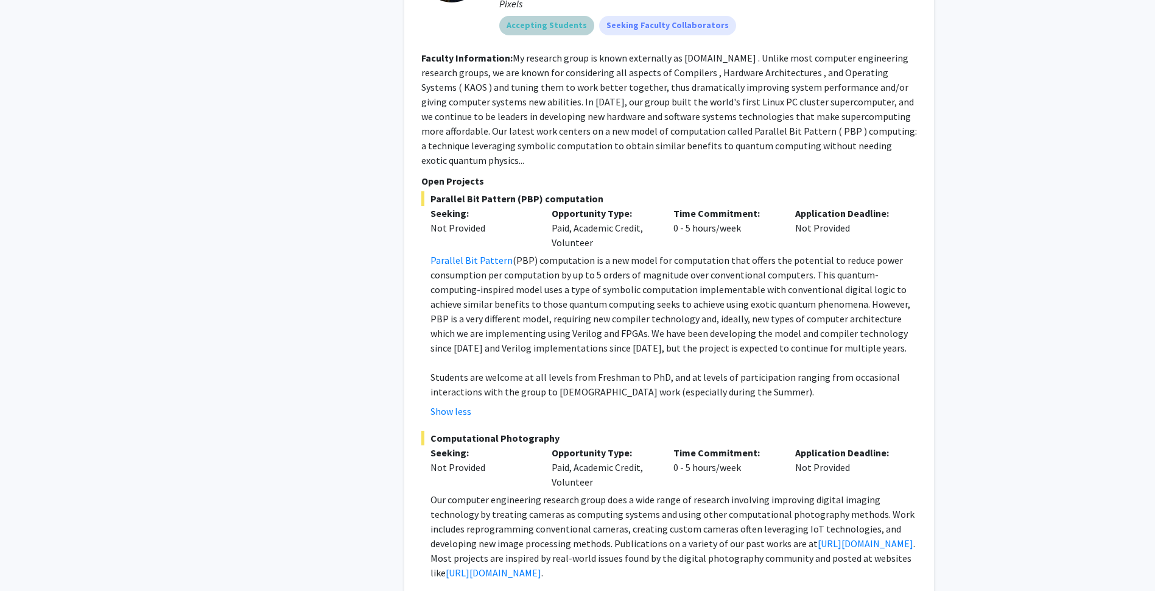
scroll to position [2019, 0]
click at [818, 535] on link "[URL][DOMAIN_NAME]" at bounding box center [866, 541] width 96 height 12
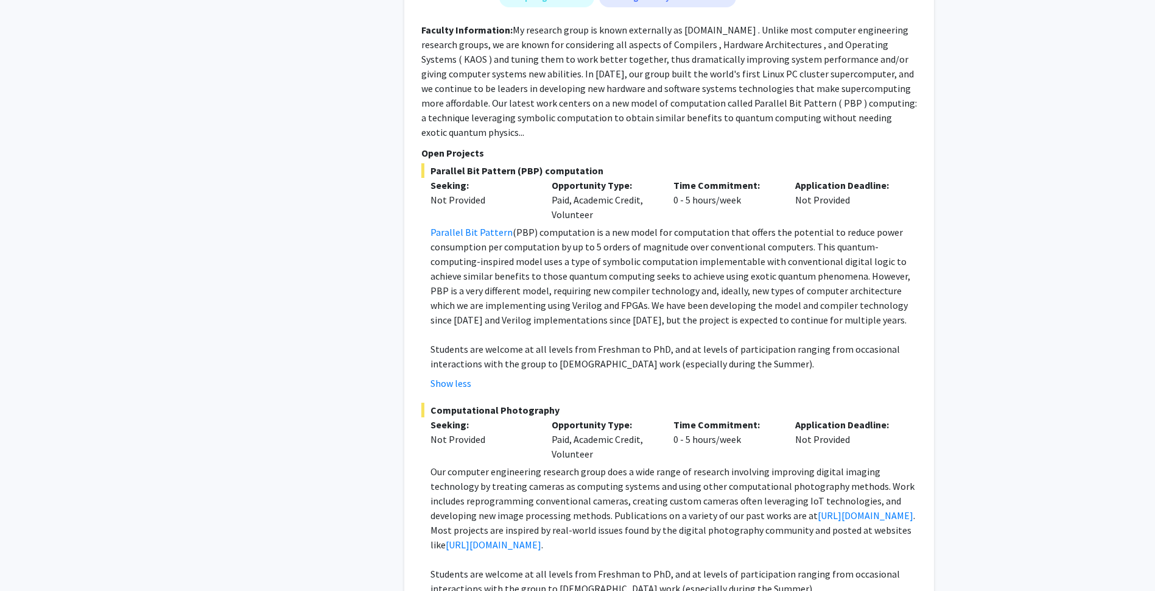
scroll to position [2045, 0]
click at [498, 538] on link "[URL][DOMAIN_NAME]" at bounding box center [494, 544] width 96 height 12
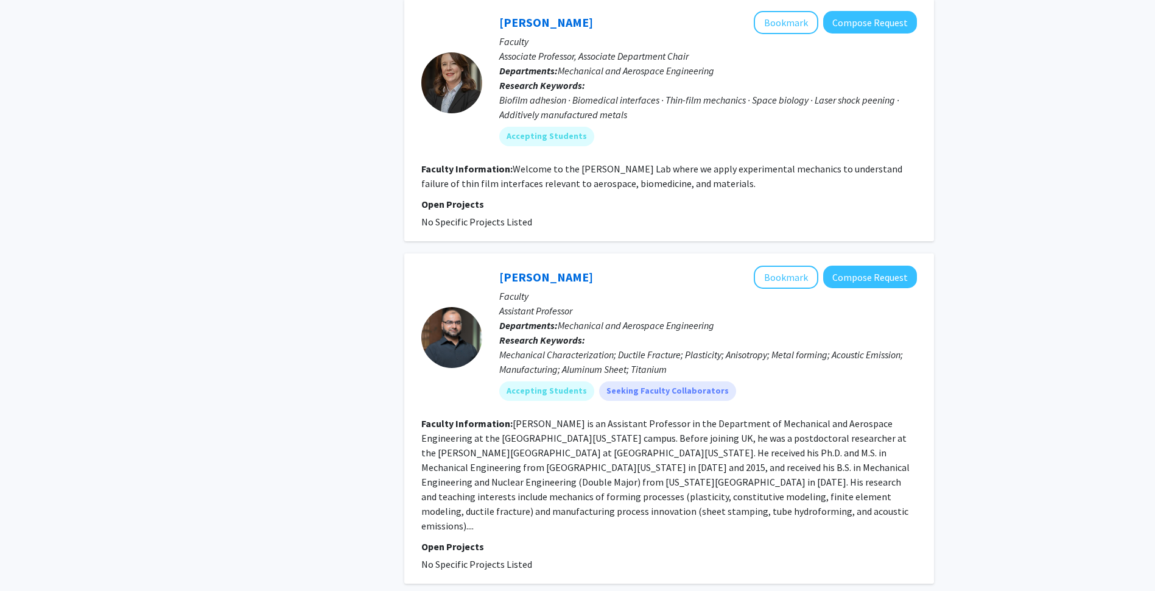
scroll to position [4111, 0]
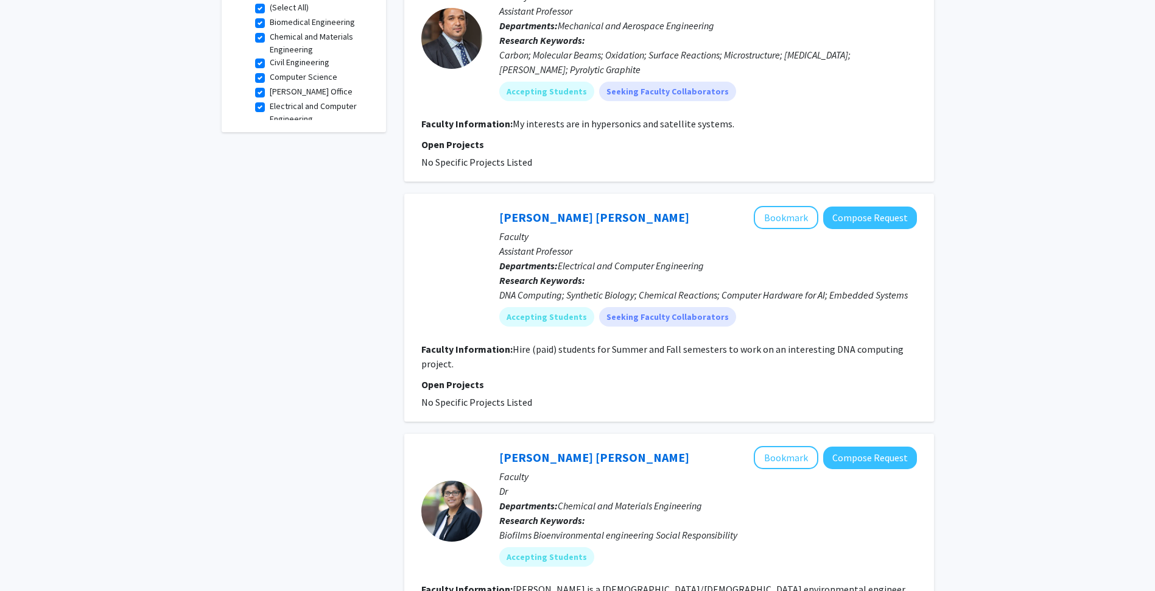
scroll to position [410, 0]
click at [874, 213] on button "Compose Request" at bounding box center [871, 217] width 94 height 23
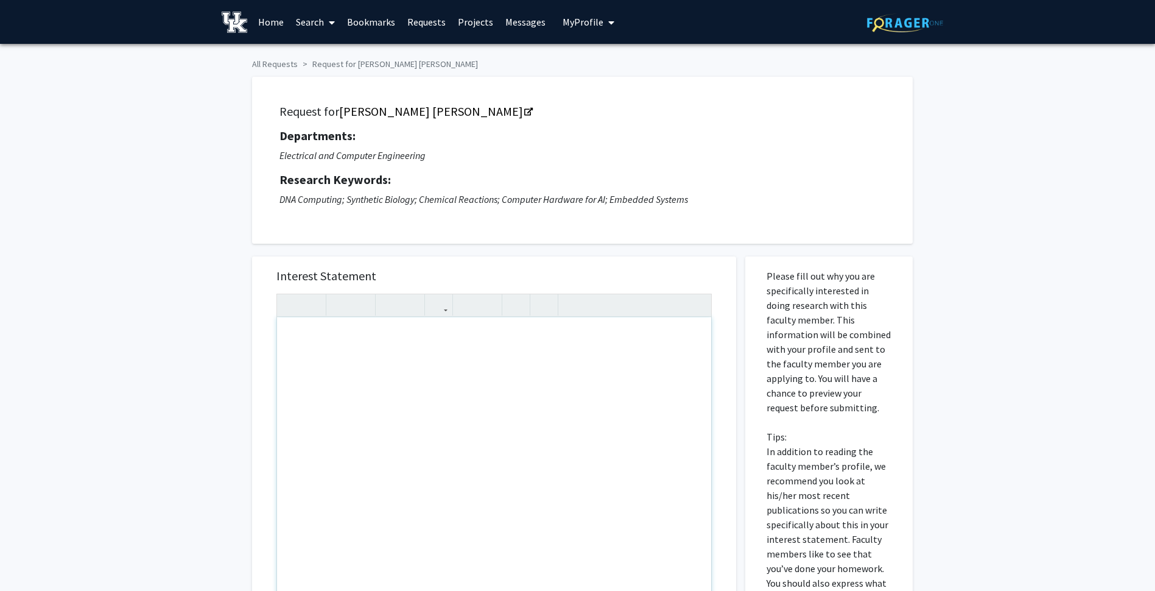
click at [426, 351] on div "Note to users with screen readers: Please press Alt+0 or Option+0 to deactivate…" at bounding box center [494, 456] width 434 height 279
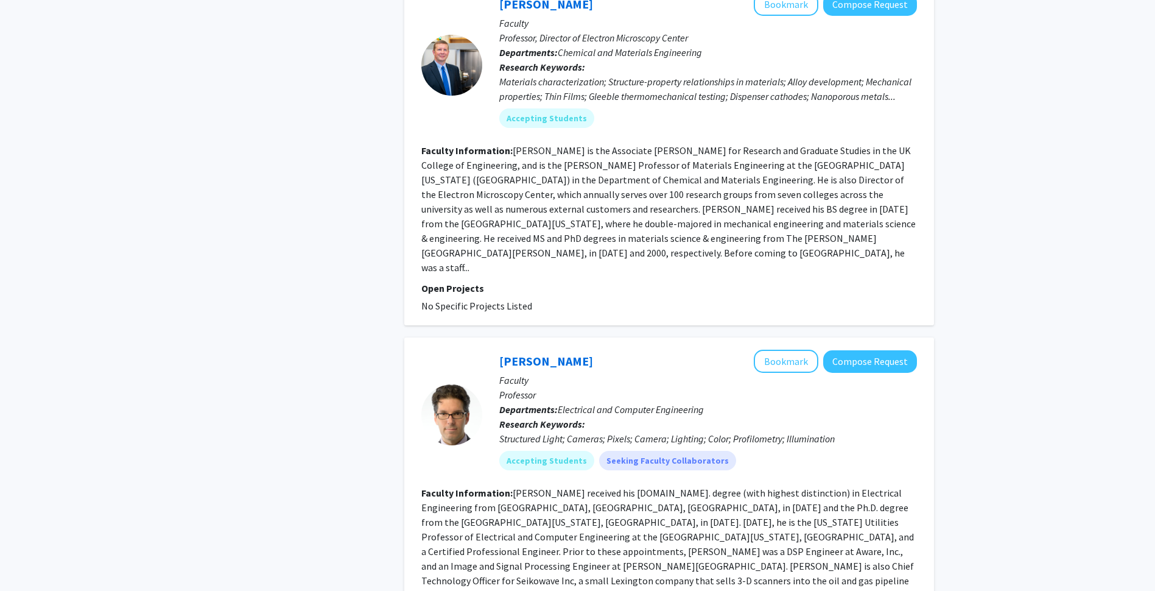
scroll to position [2352, 0]
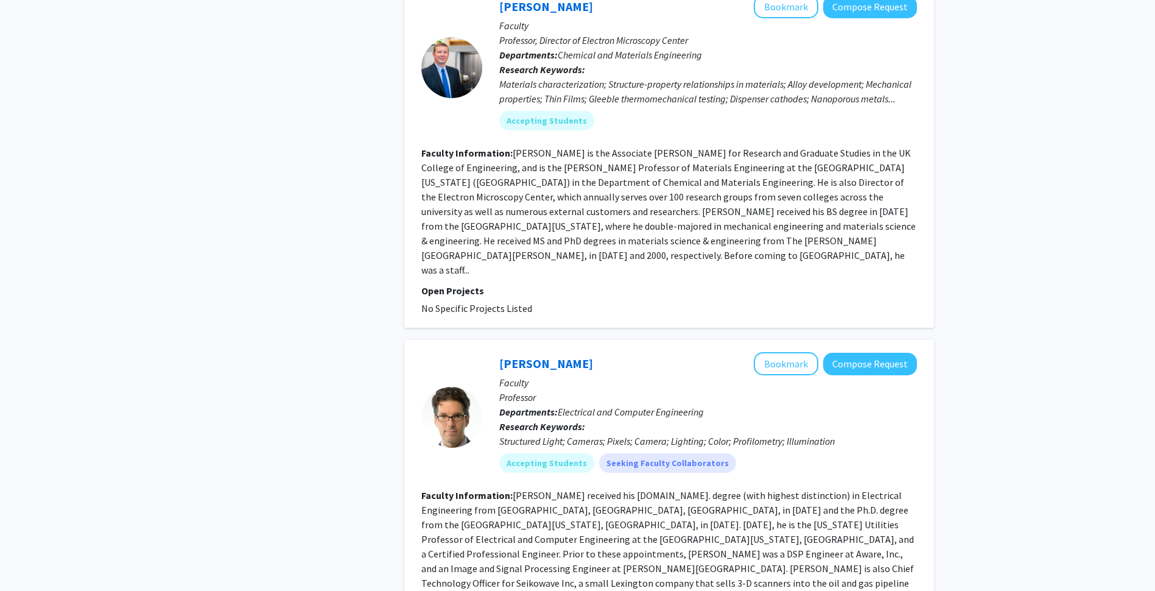
click at [508, 488] on section "Faculty Information: [PERSON_NAME] received his [DOMAIN_NAME]. degree (with hig…" at bounding box center [669, 554] width 496 height 132
click at [530, 356] on link "[PERSON_NAME]" at bounding box center [546, 363] width 94 height 15
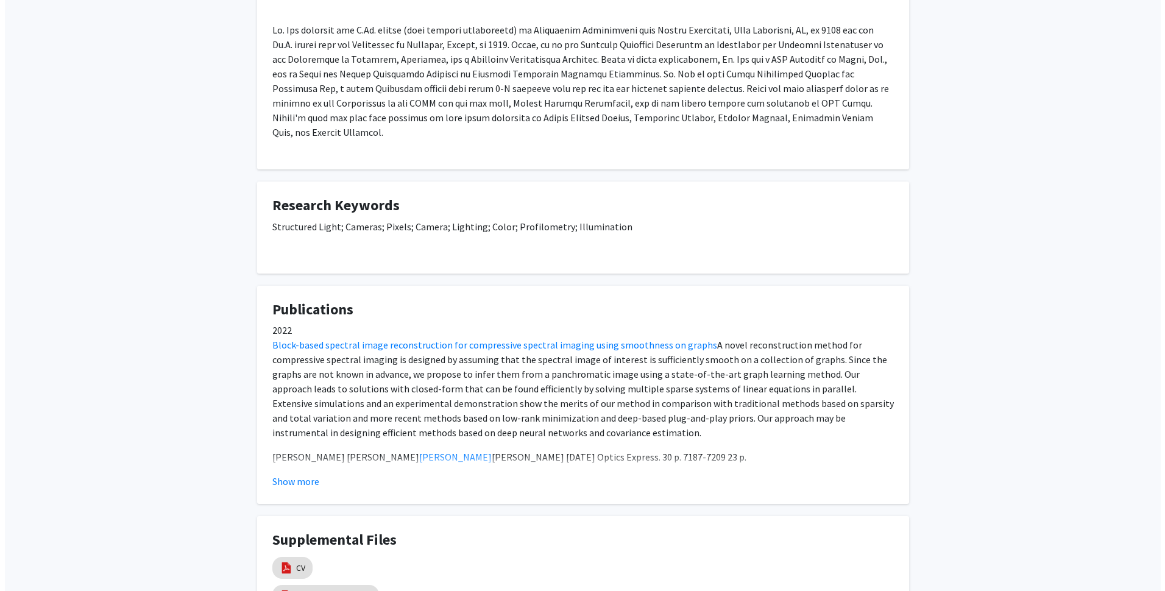
scroll to position [366, 0]
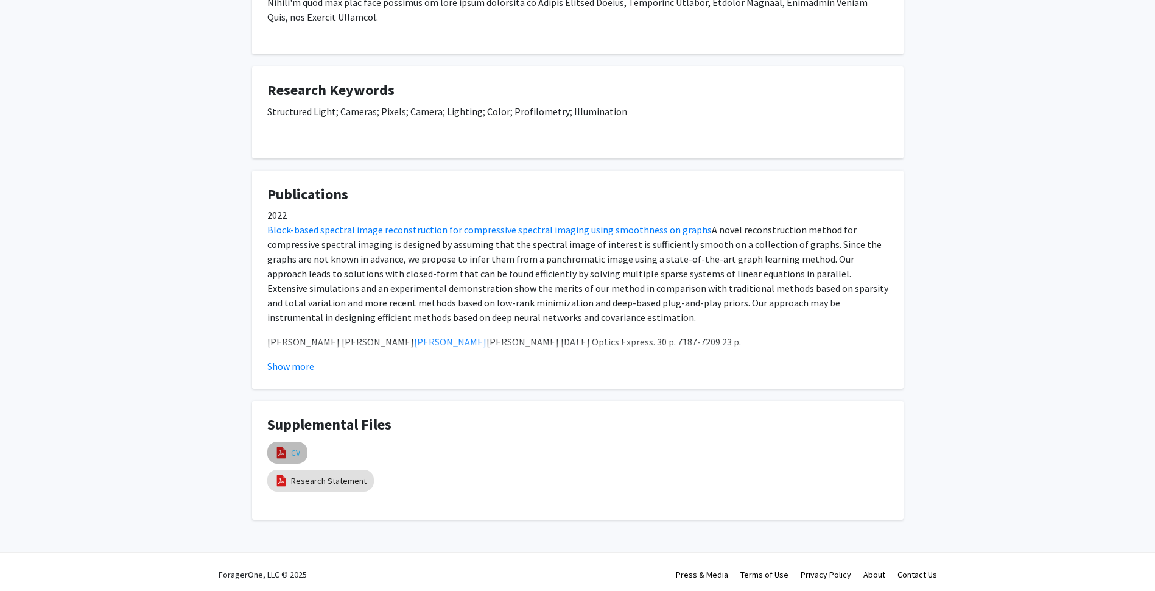
click at [297, 447] on link "CV" at bounding box center [295, 452] width 9 height 13
select select "custom"
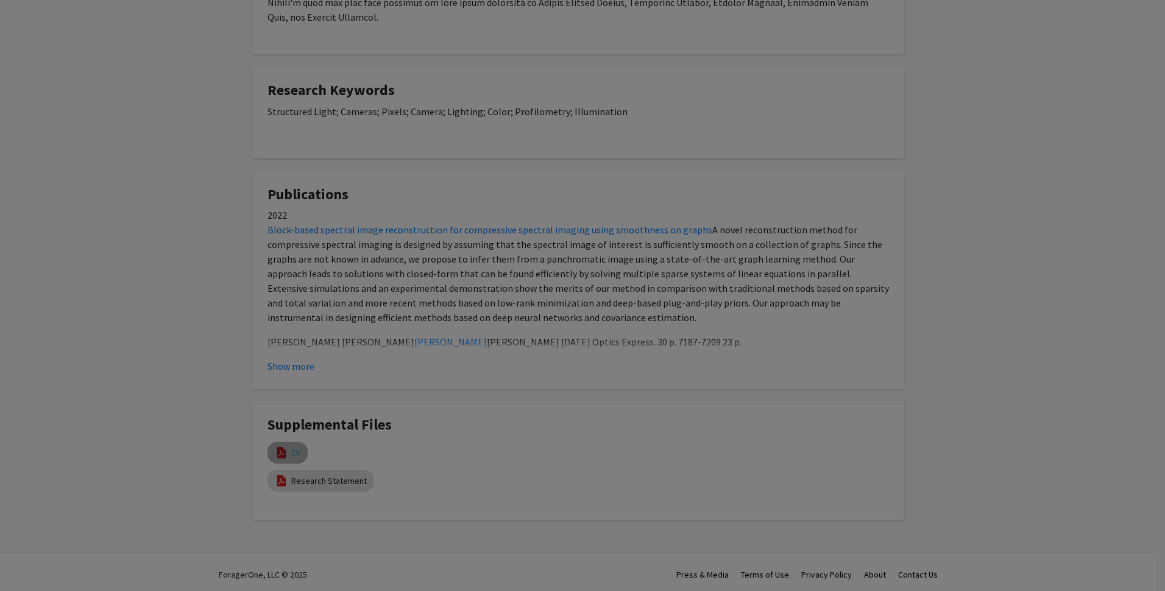
type input "0"
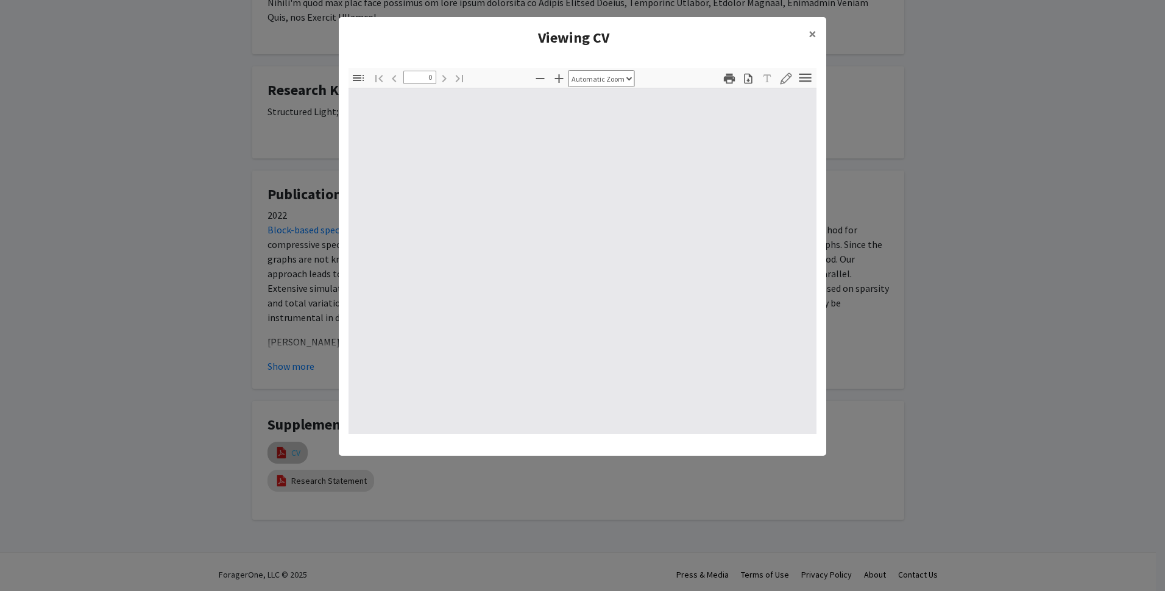
select select "custom"
type input "1"
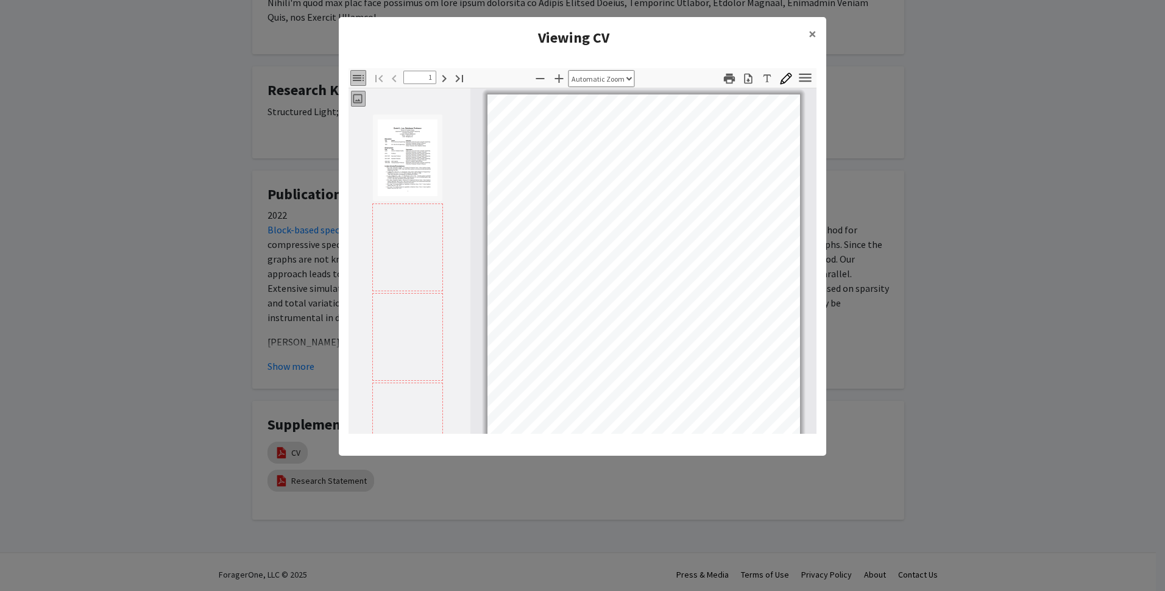
select select "auto"
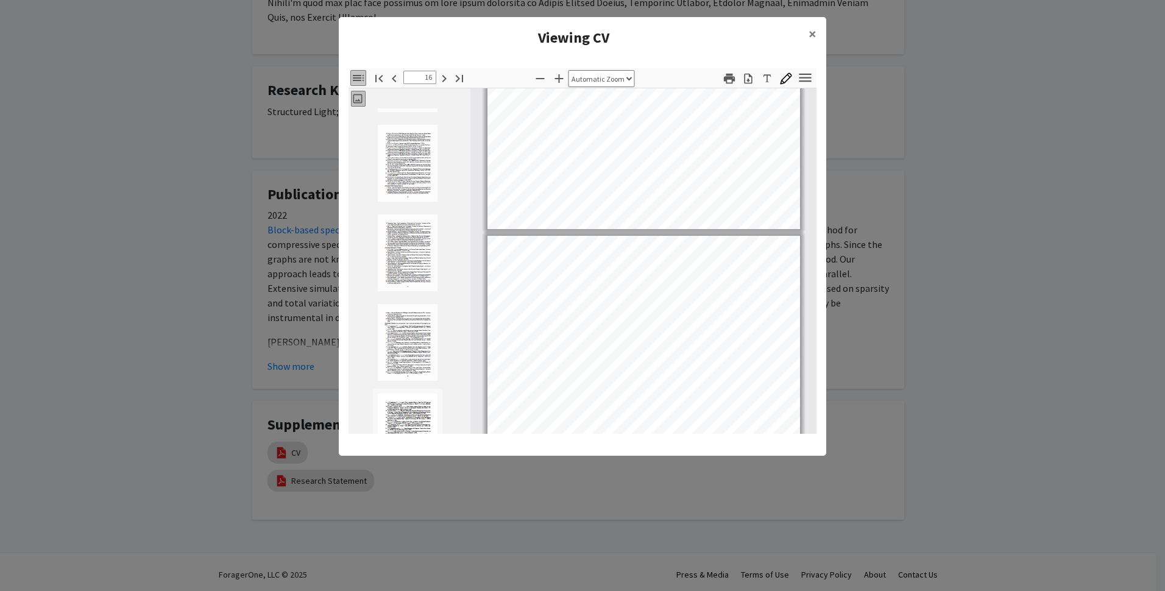
scroll to position [1209, 0]
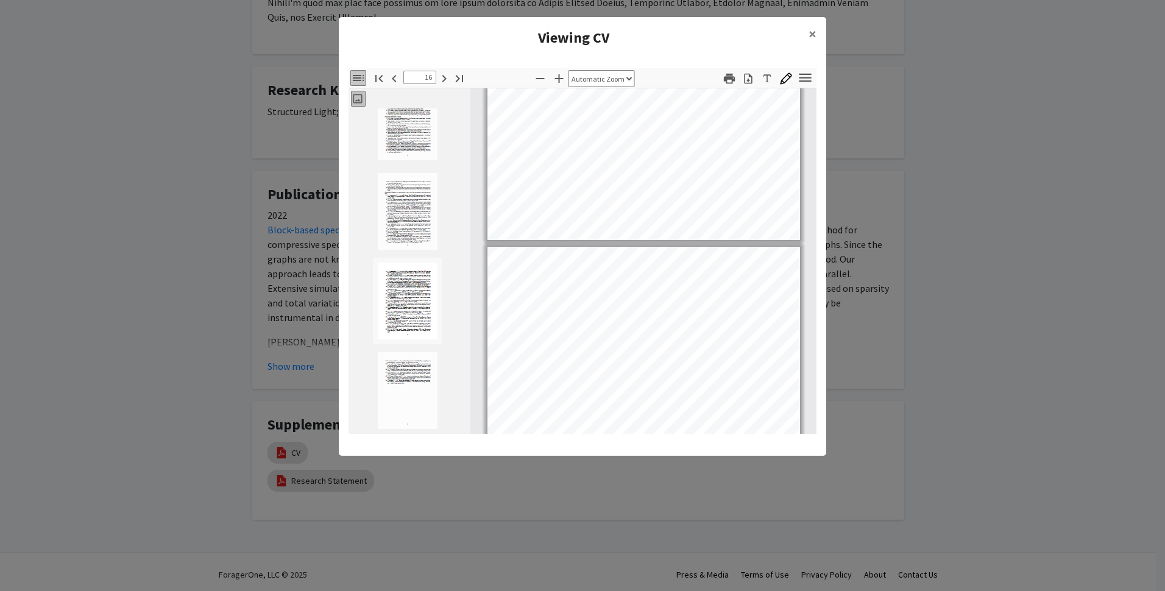
type input "17"
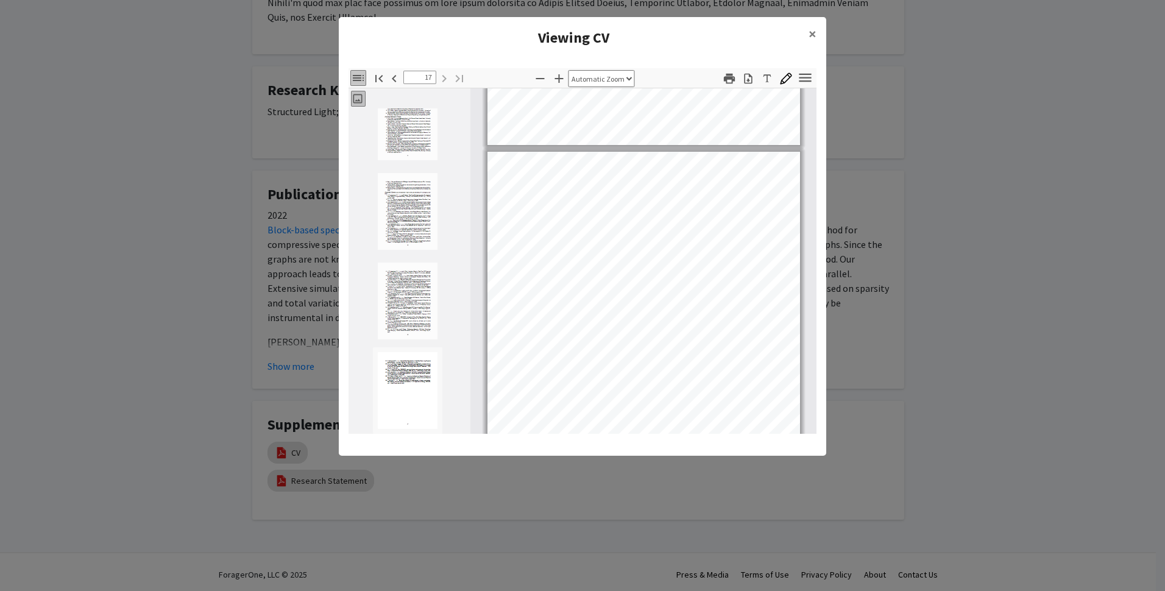
scroll to position [6648, 0]
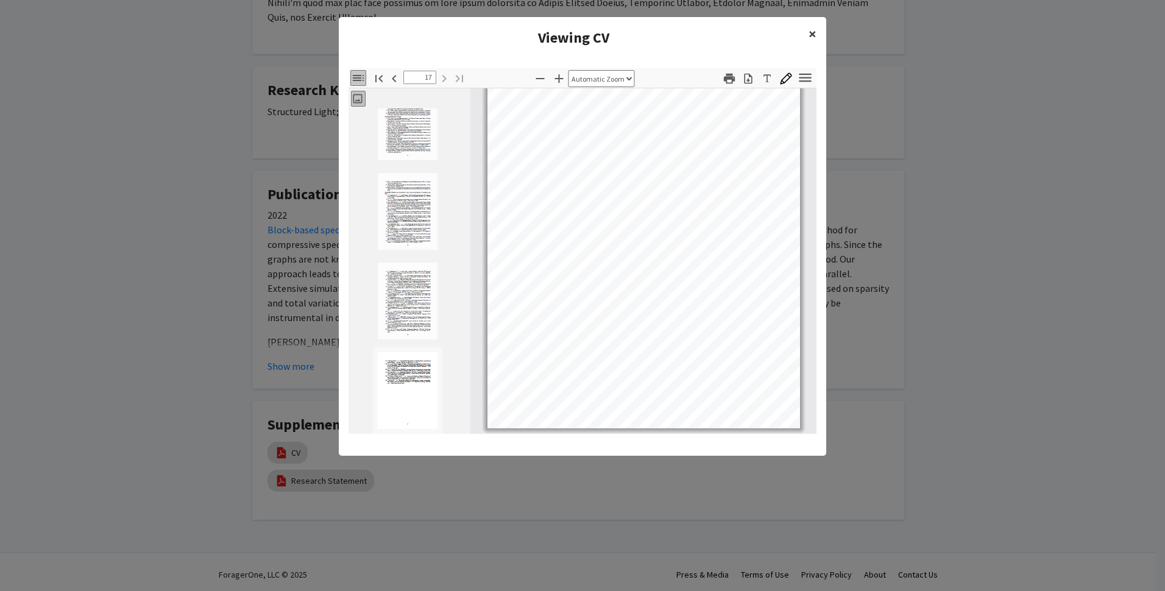
click at [813, 32] on span "×" at bounding box center [812, 33] width 8 height 19
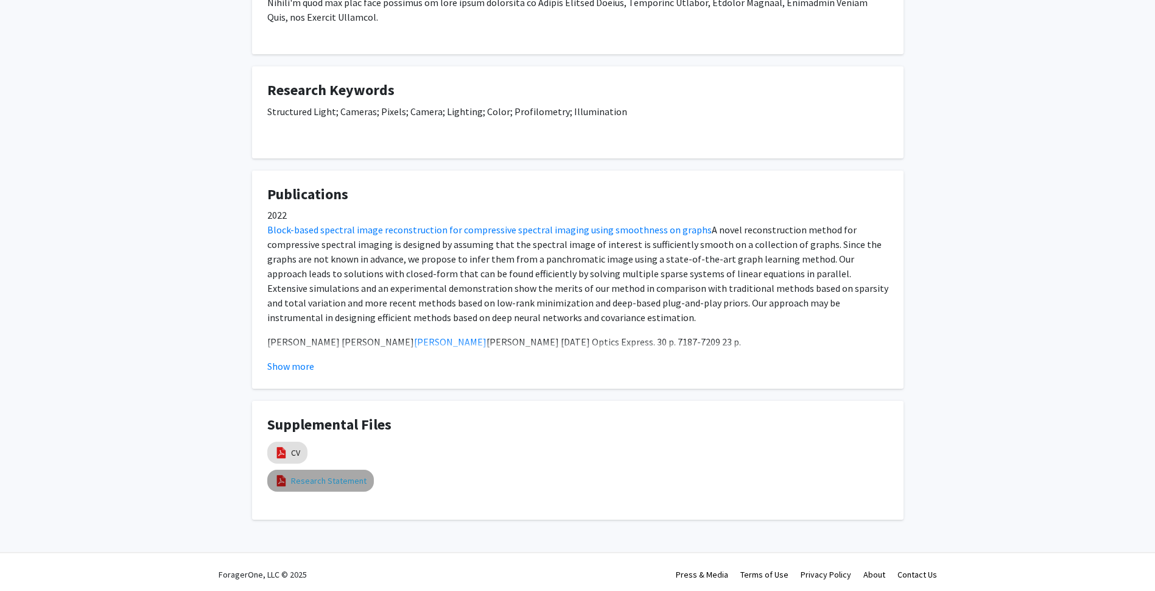
click at [328, 480] on link "Research Statement" at bounding box center [329, 480] width 76 height 13
select select "custom"
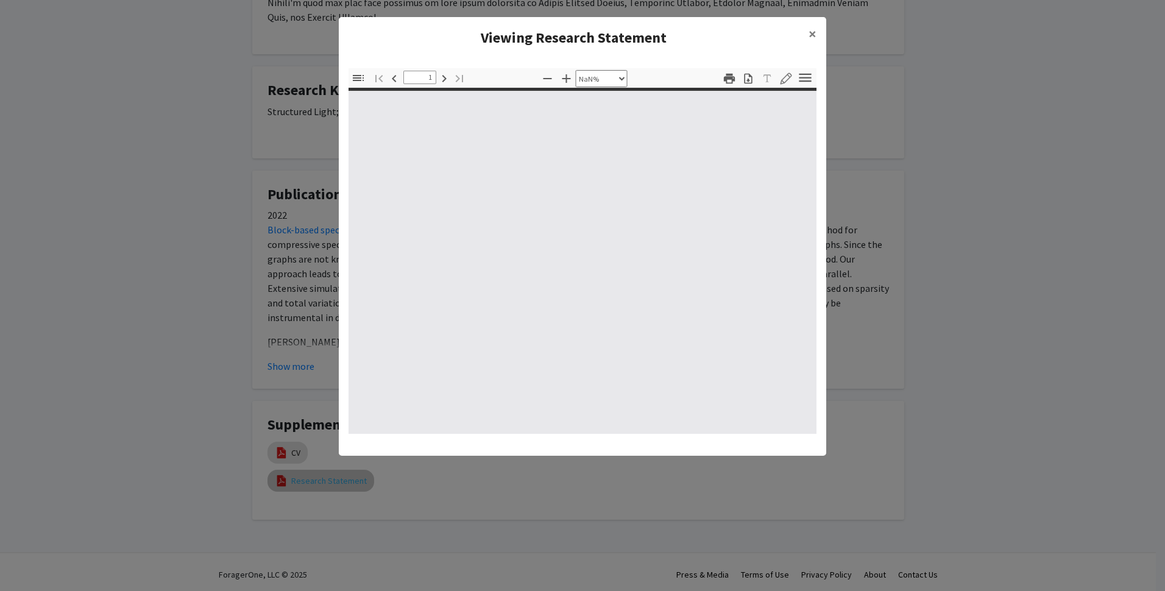
type input "0"
select select "custom"
type input "1"
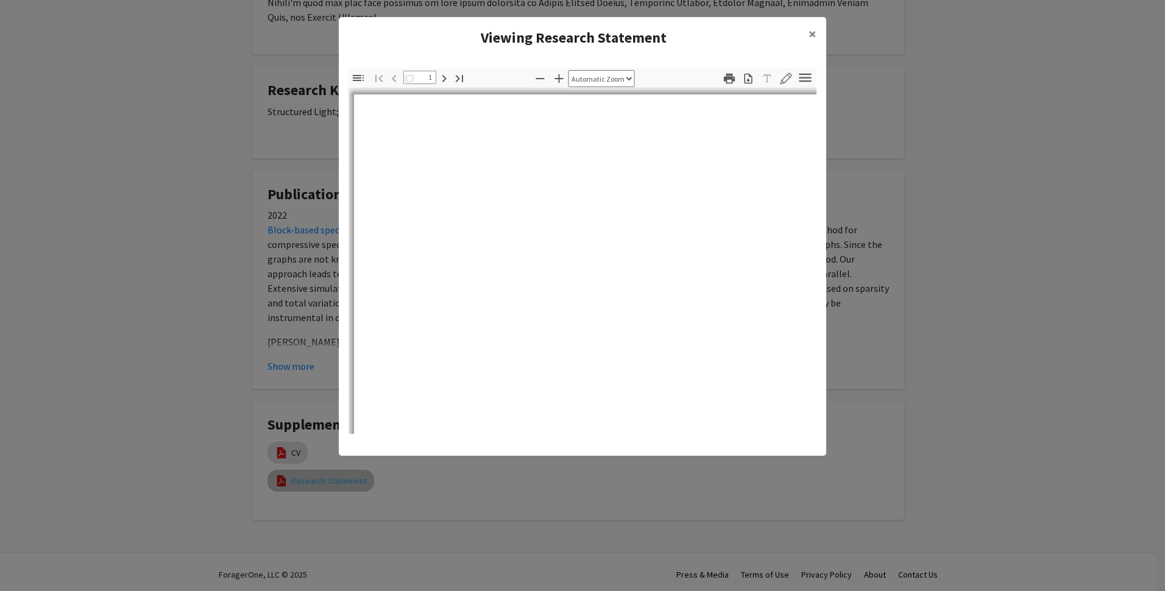
select select "auto"
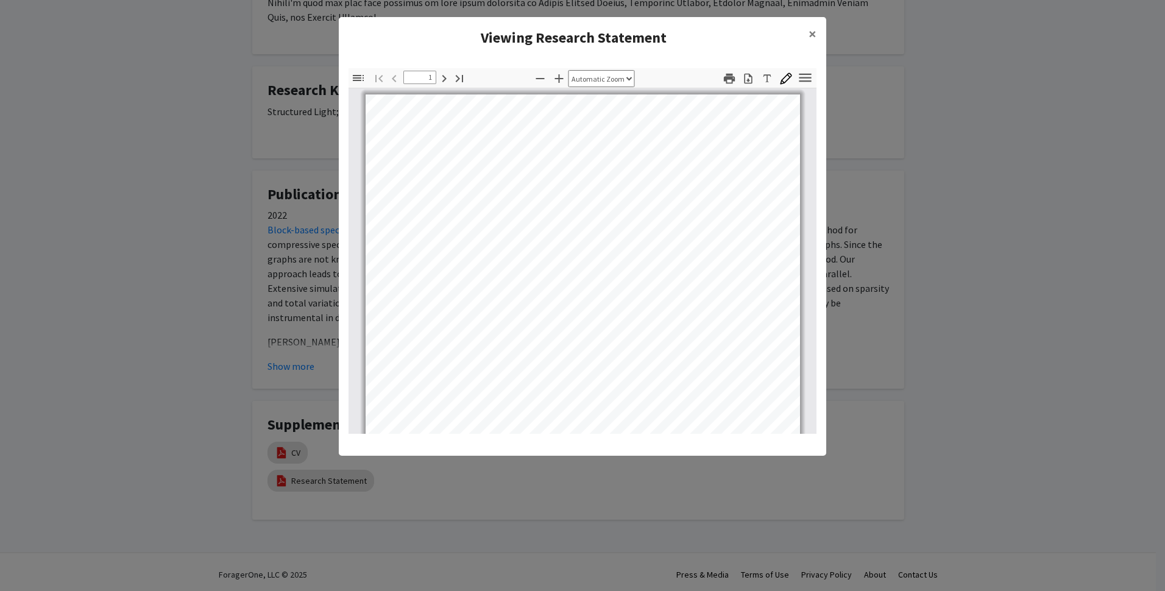
scroll to position [1, 0]
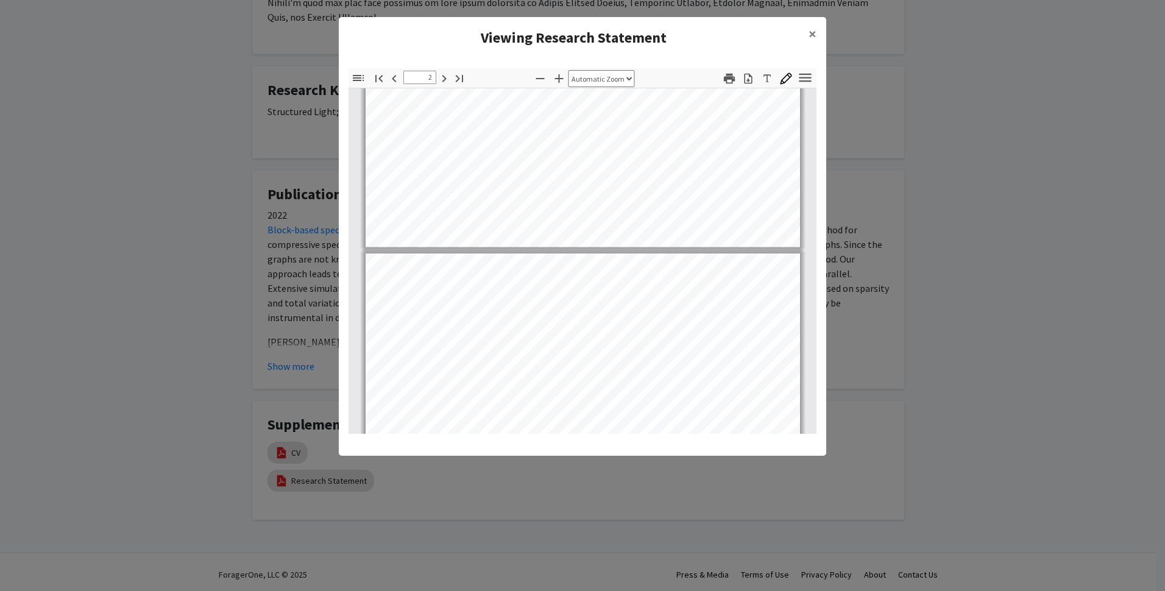
type input "3"
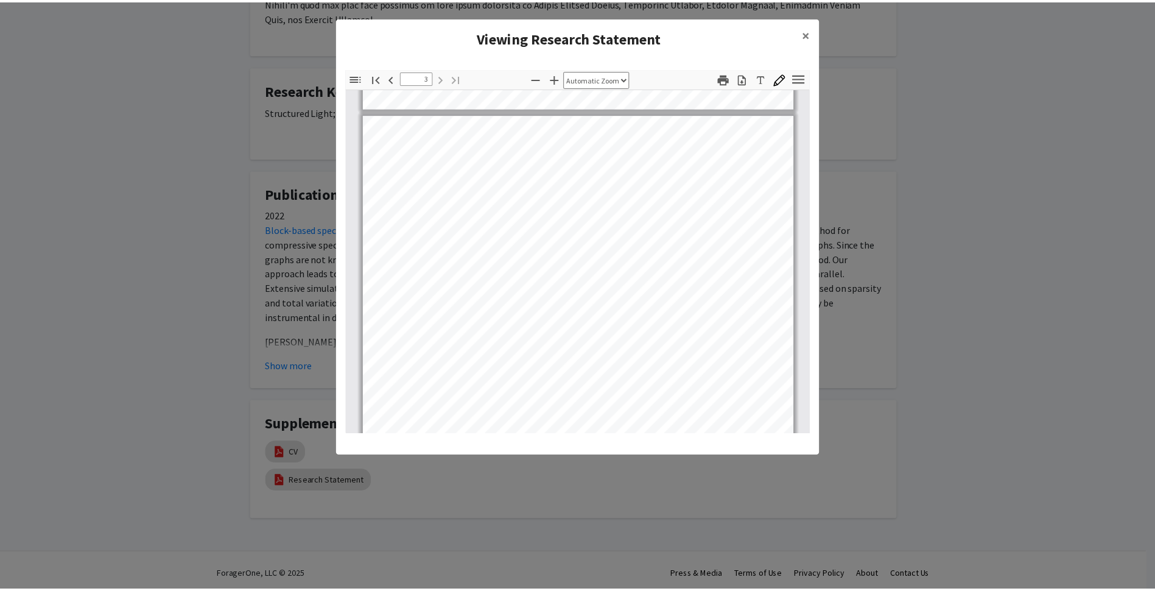
scroll to position [1366, 0]
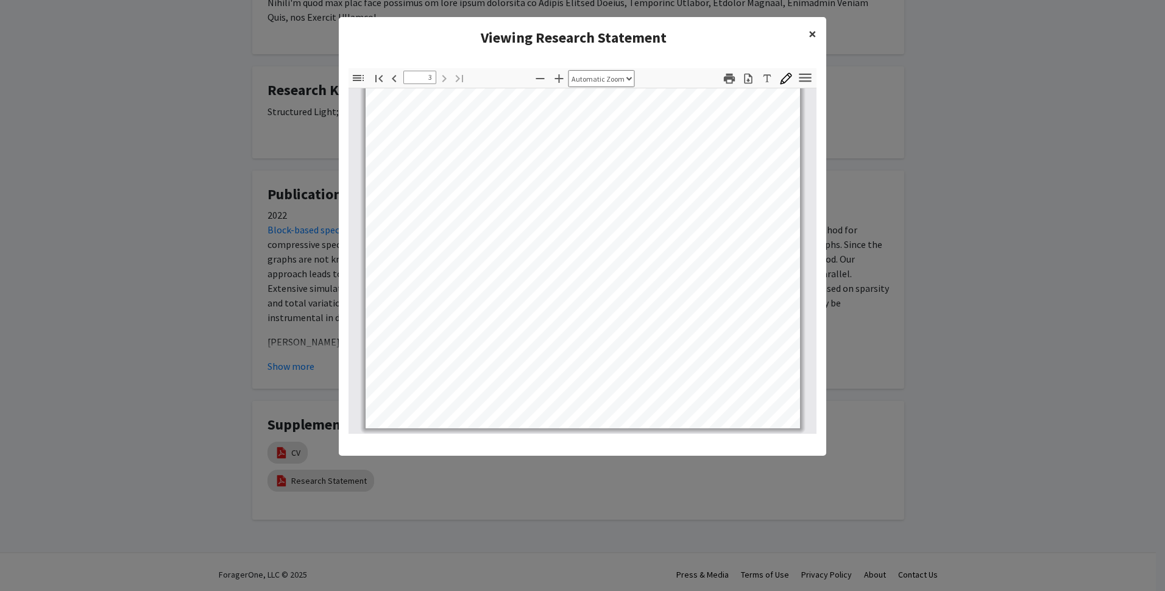
click at [813, 29] on span "×" at bounding box center [812, 33] width 8 height 19
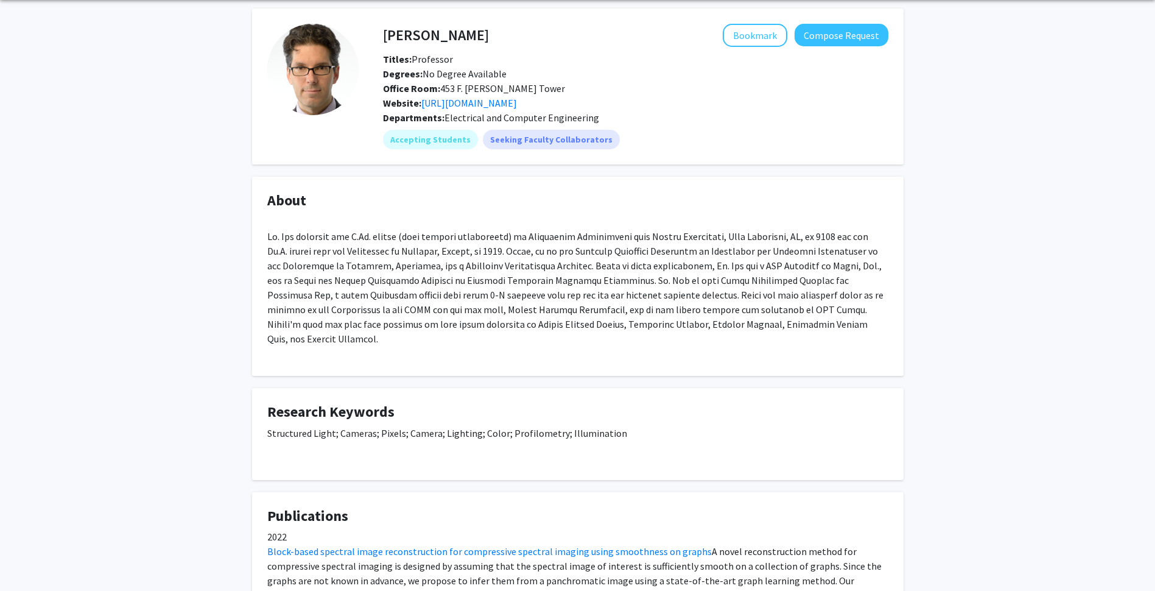
scroll to position [44, 0]
click at [855, 32] on button "Compose Request" at bounding box center [842, 35] width 94 height 23
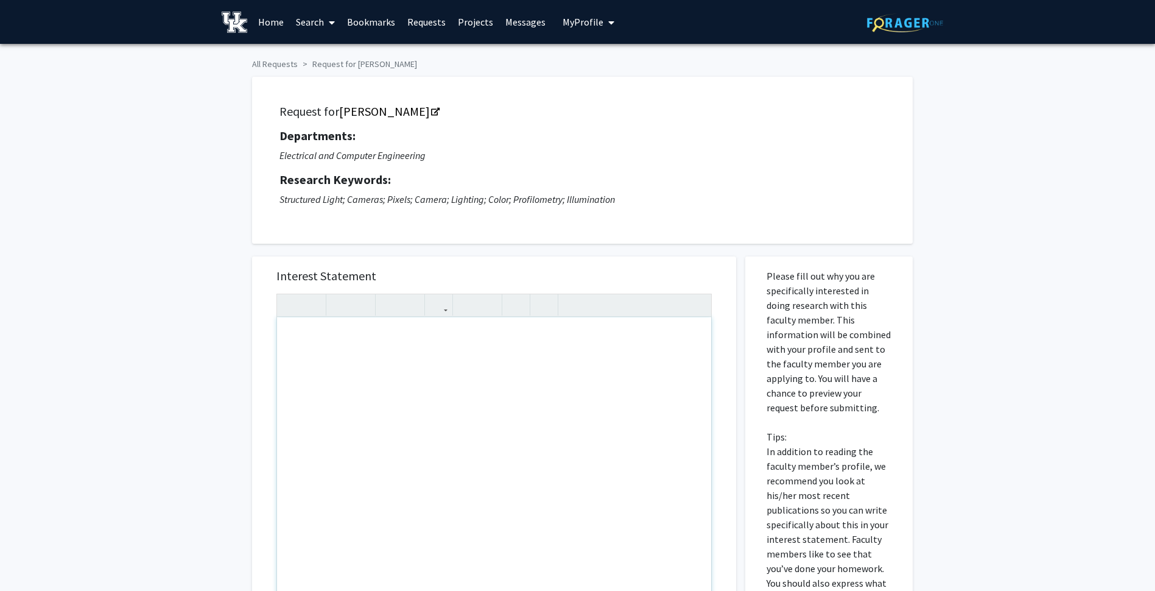
click at [383, 363] on div "Note to users with screen readers: Please press Alt+0 or Option+0 to deactivate…" at bounding box center [494, 456] width 434 height 279
type textarea "I"
type textarea "I am [PERSON_NAME], a sophomore studying Computer Science.&nbsp;"
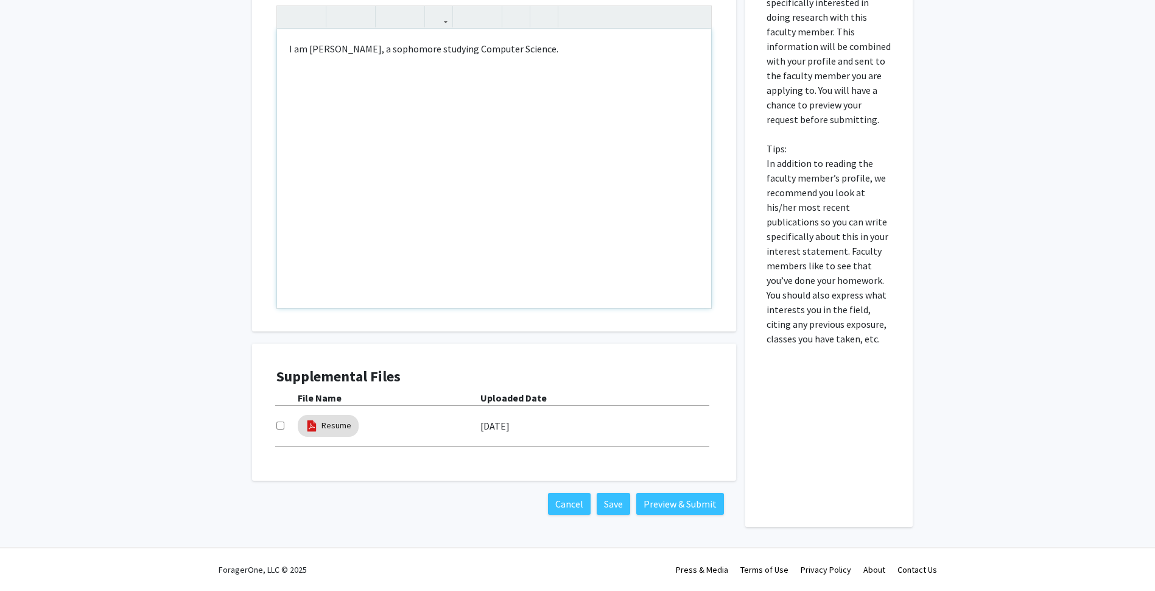
click at [283, 426] on input "checkbox" at bounding box center [281, 425] width 8 height 8
checkbox input "true"
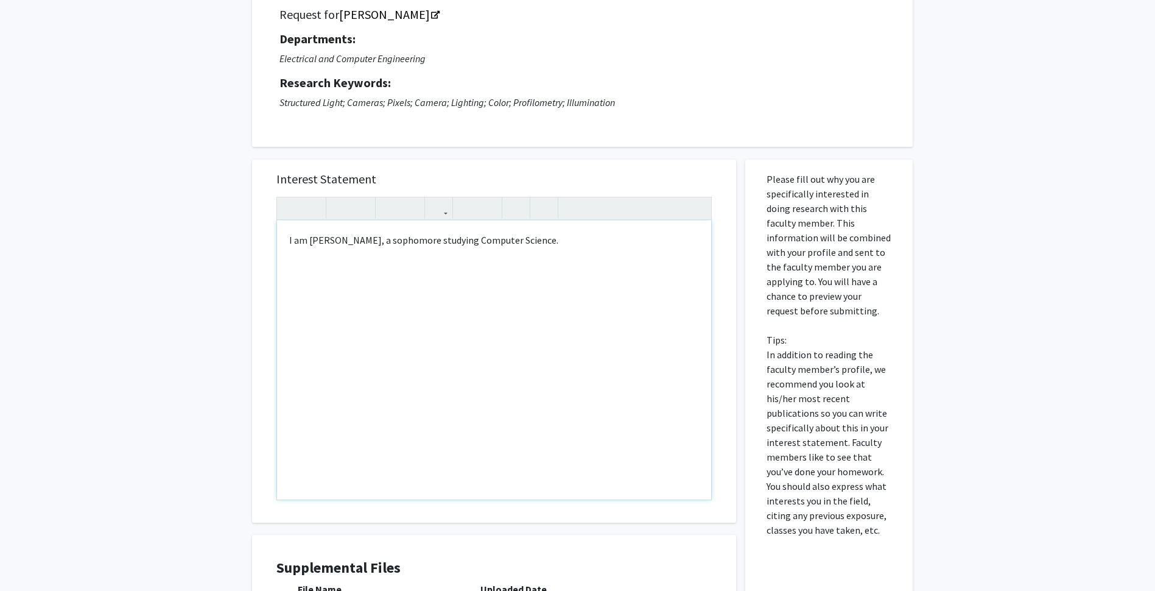
scroll to position [90, 0]
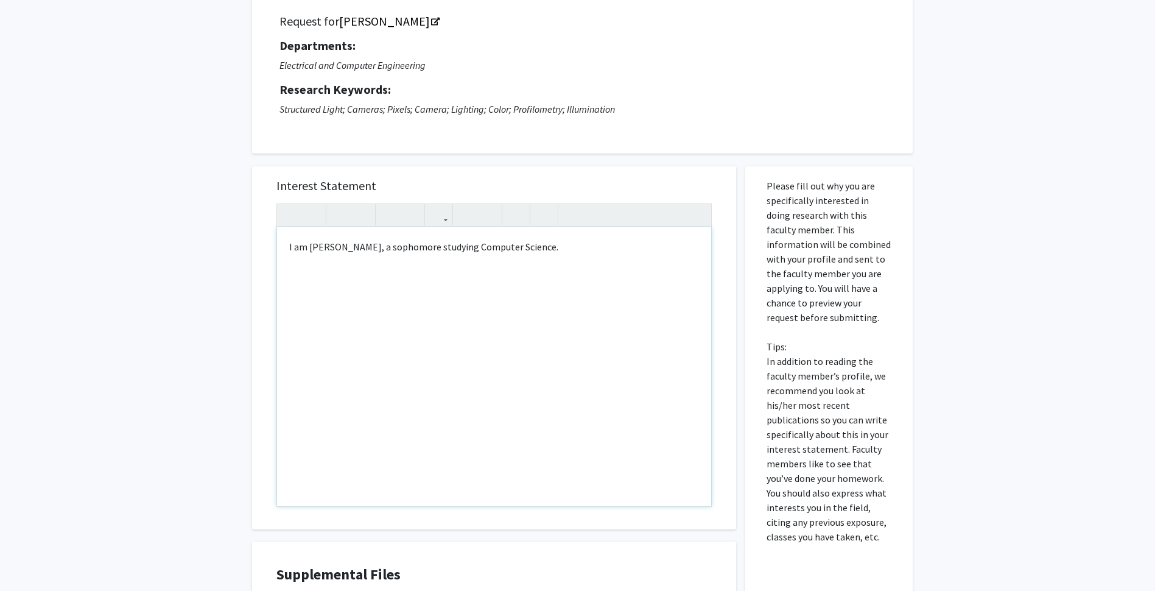
click at [623, 261] on div "I am [PERSON_NAME], a sophomore studying Computer Science." at bounding box center [494, 366] width 434 height 279
type textarea "I am [PERSON_NAME], a sophomore studying Computer Science. I'm currently&nbsp;"
